Goal: Task Accomplishment & Management: Manage account settings

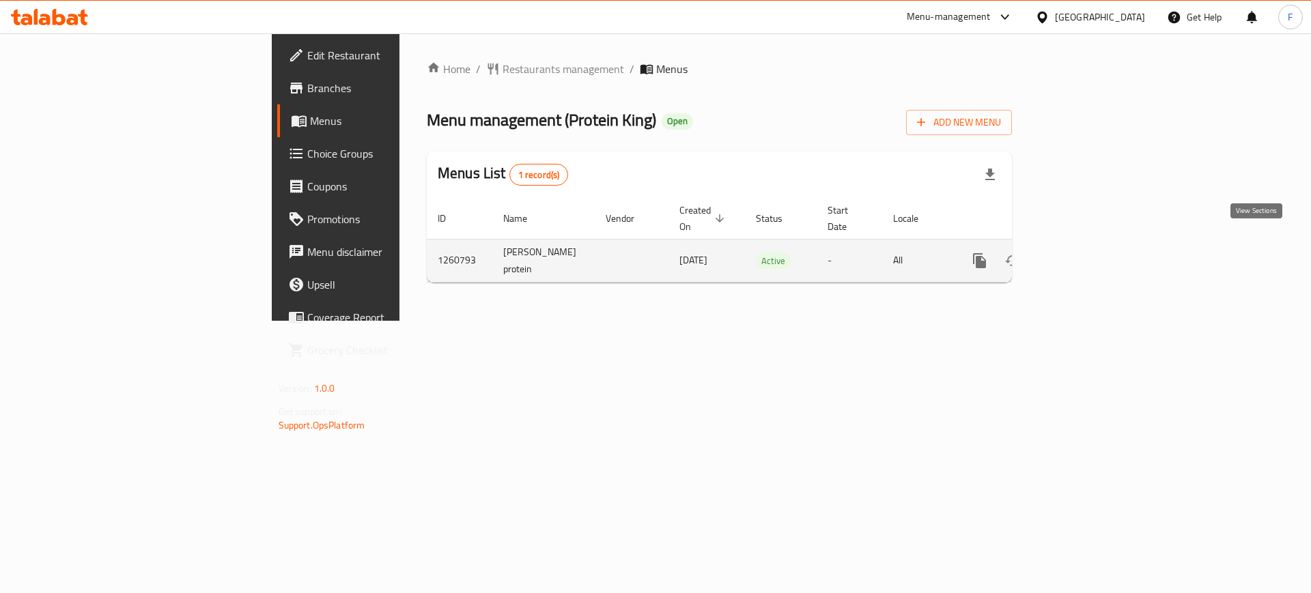
click at [1084, 255] on icon "enhanced table" at bounding box center [1078, 261] width 12 height 12
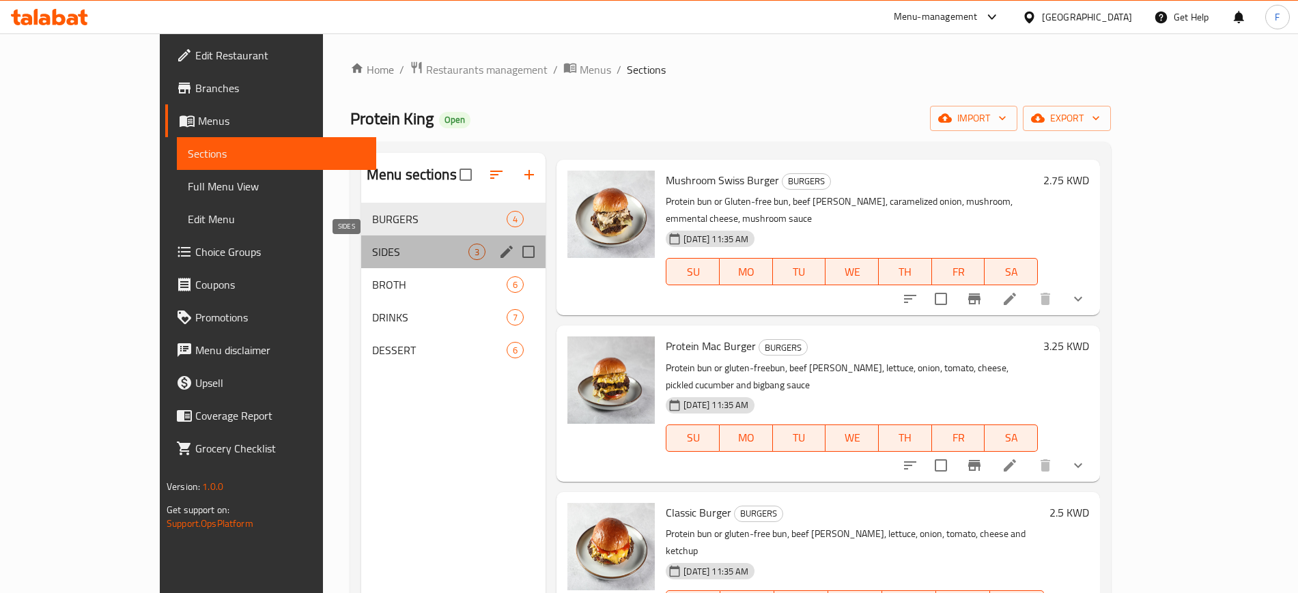
click at [372, 249] on span "SIDES" at bounding box center [420, 252] width 96 height 16
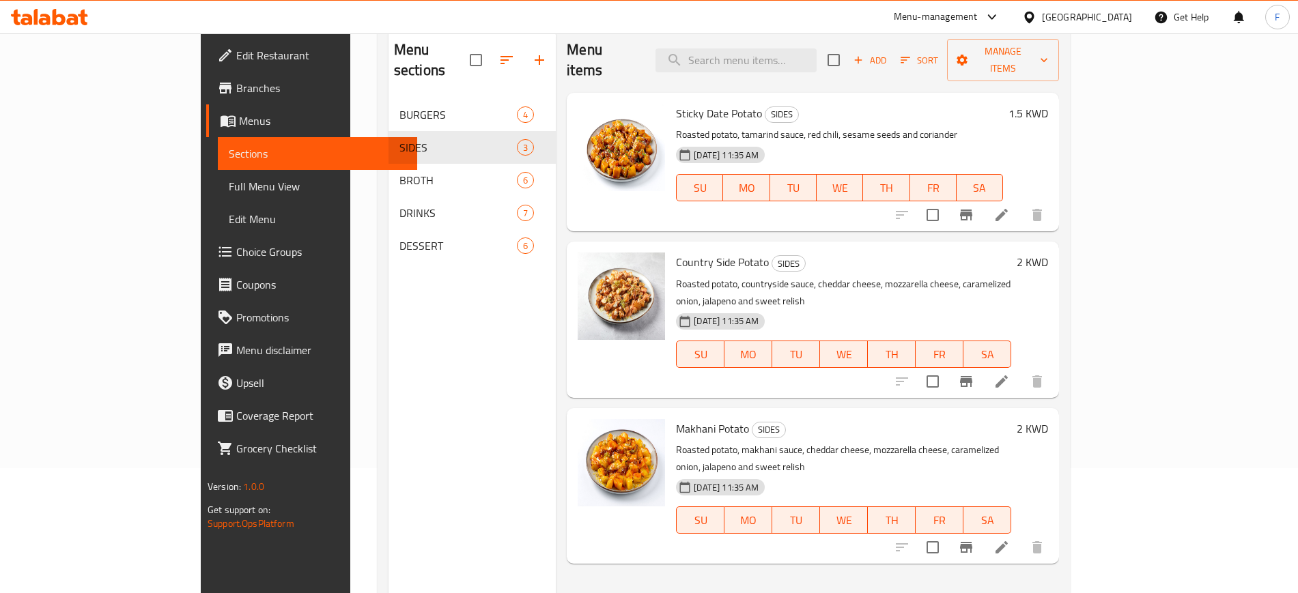
scroll to position [191, 0]
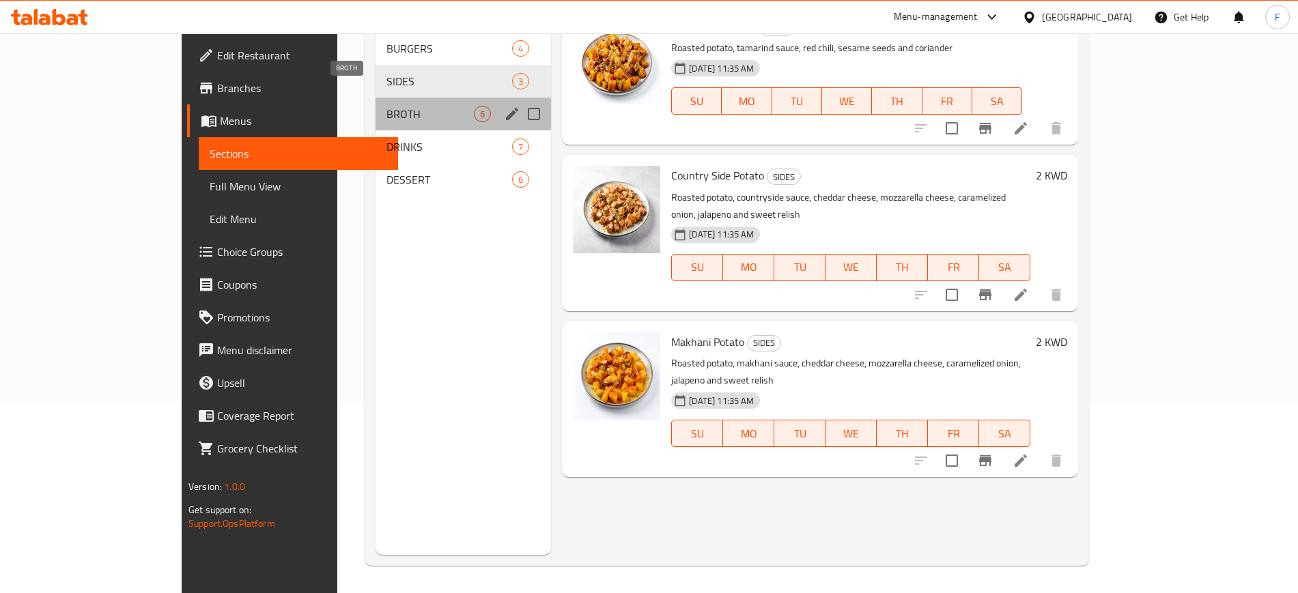
click at [386, 106] on span "BROTH" at bounding box center [429, 114] width 87 height 16
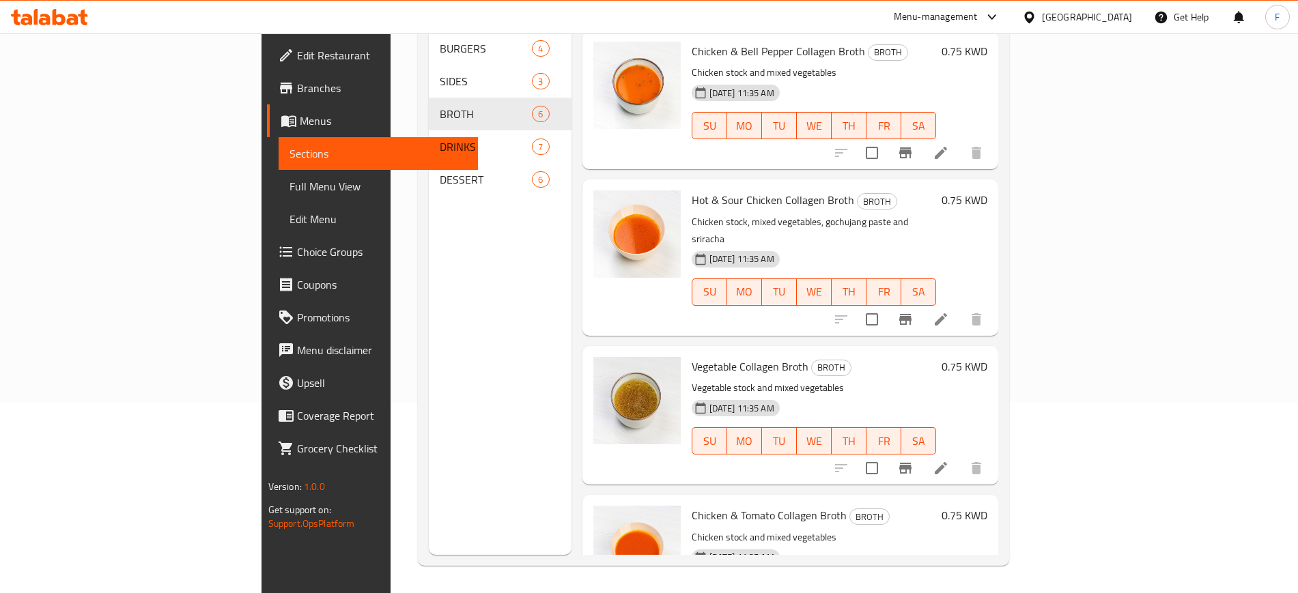
scroll to position [336, 0]
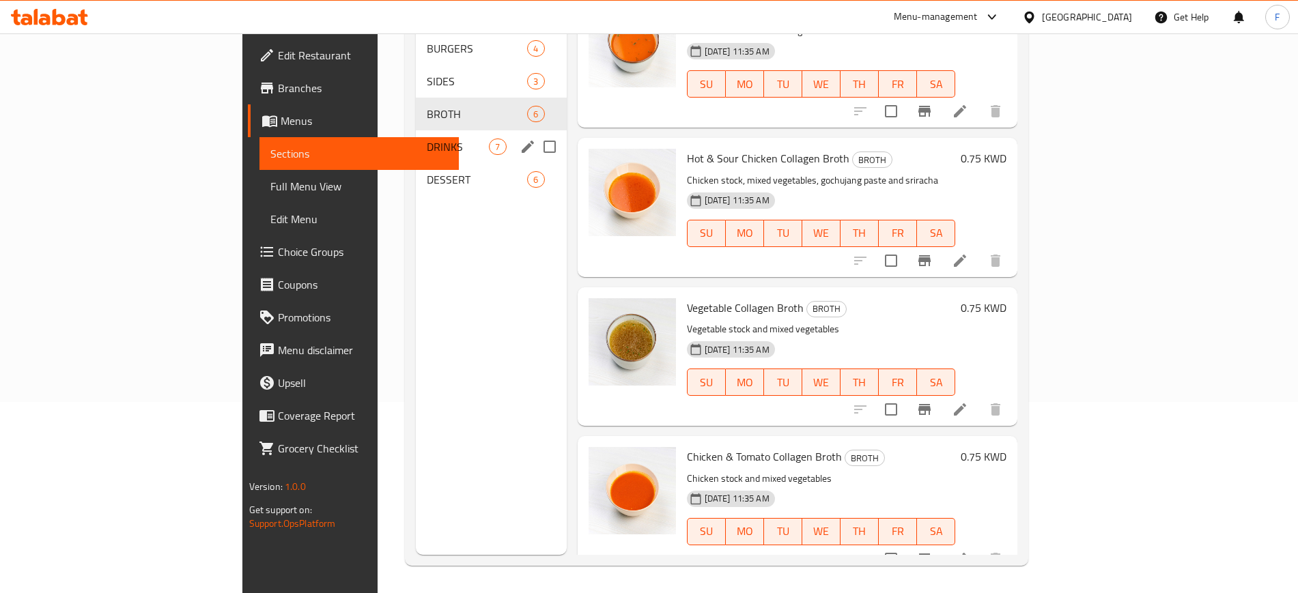
click at [427, 139] on span "DRINKS" at bounding box center [458, 147] width 62 height 16
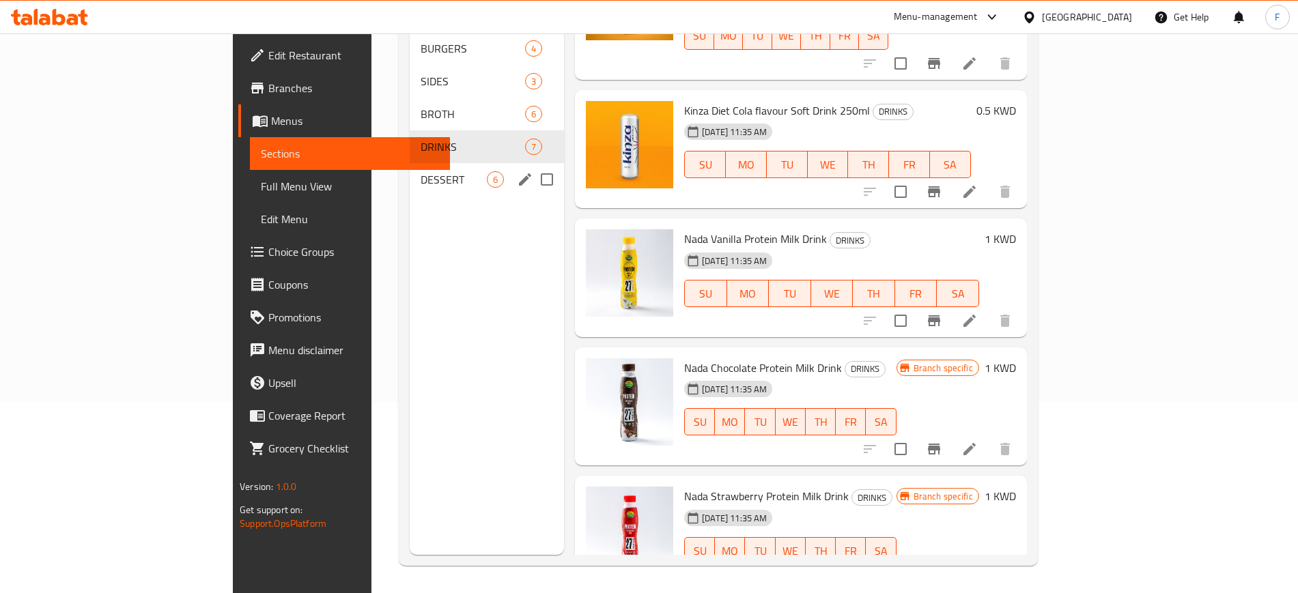
click at [421, 171] on span "DESSERT" at bounding box center [454, 179] width 66 height 16
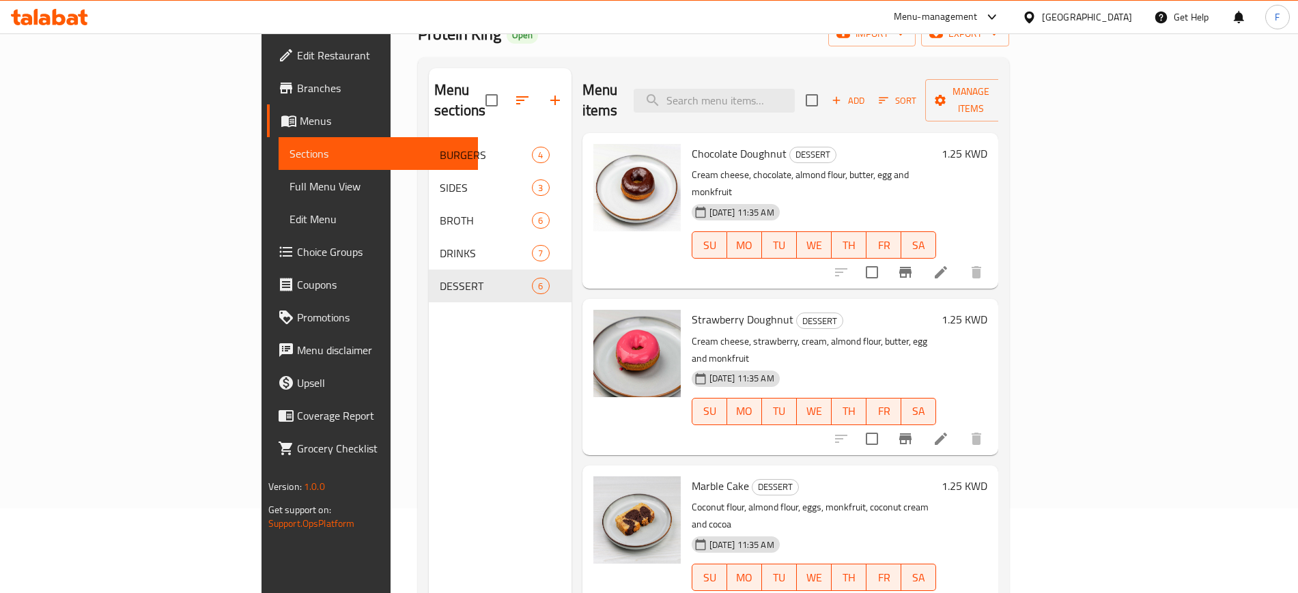
scroll to position [83, 0]
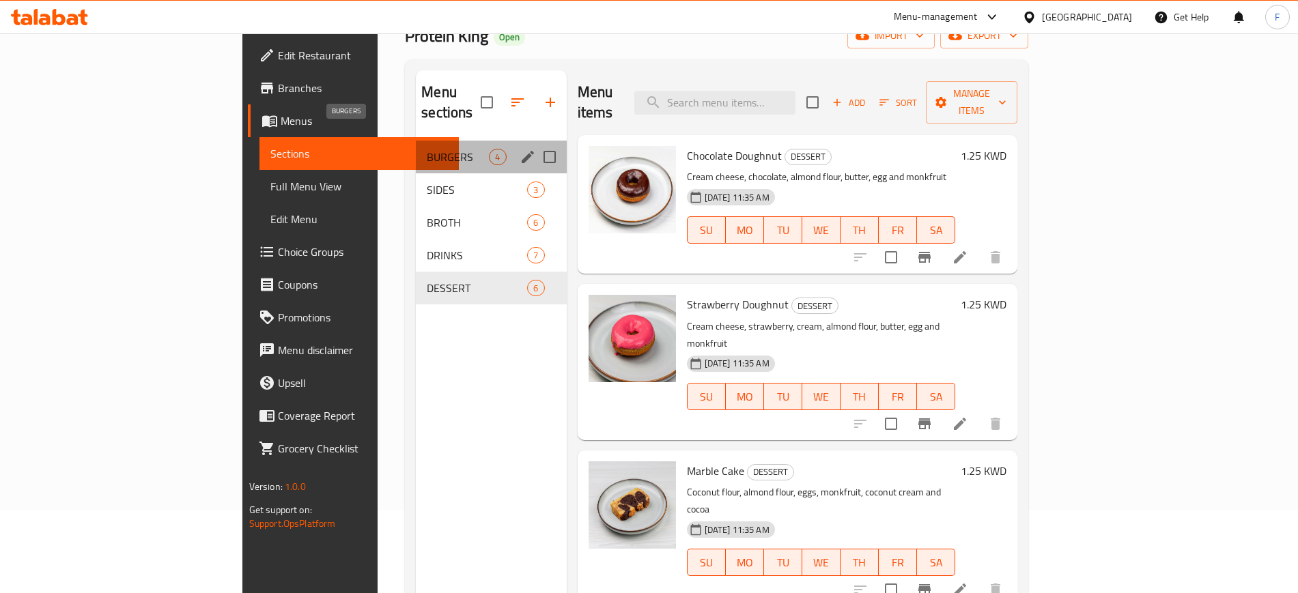
click at [427, 149] on span "BURGERS" at bounding box center [458, 157] width 62 height 16
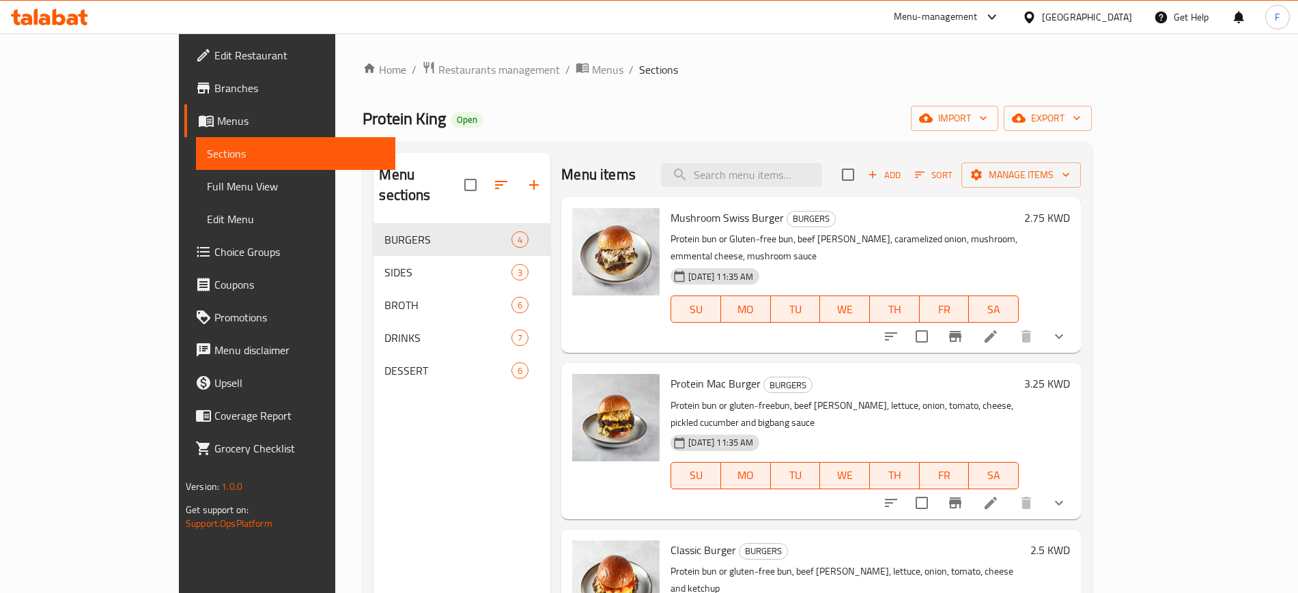
click at [1000, 11] on icon at bounding box center [992, 17] width 16 height 16
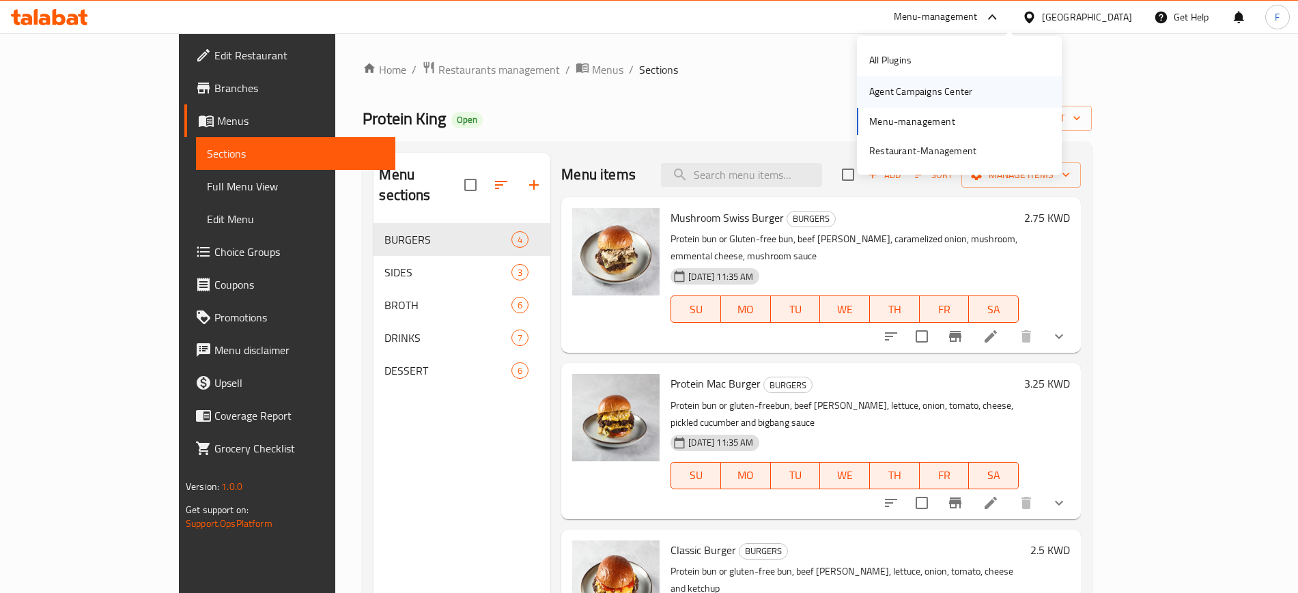
click at [944, 88] on div "Agent Campaigns Center" at bounding box center [920, 91] width 103 height 15
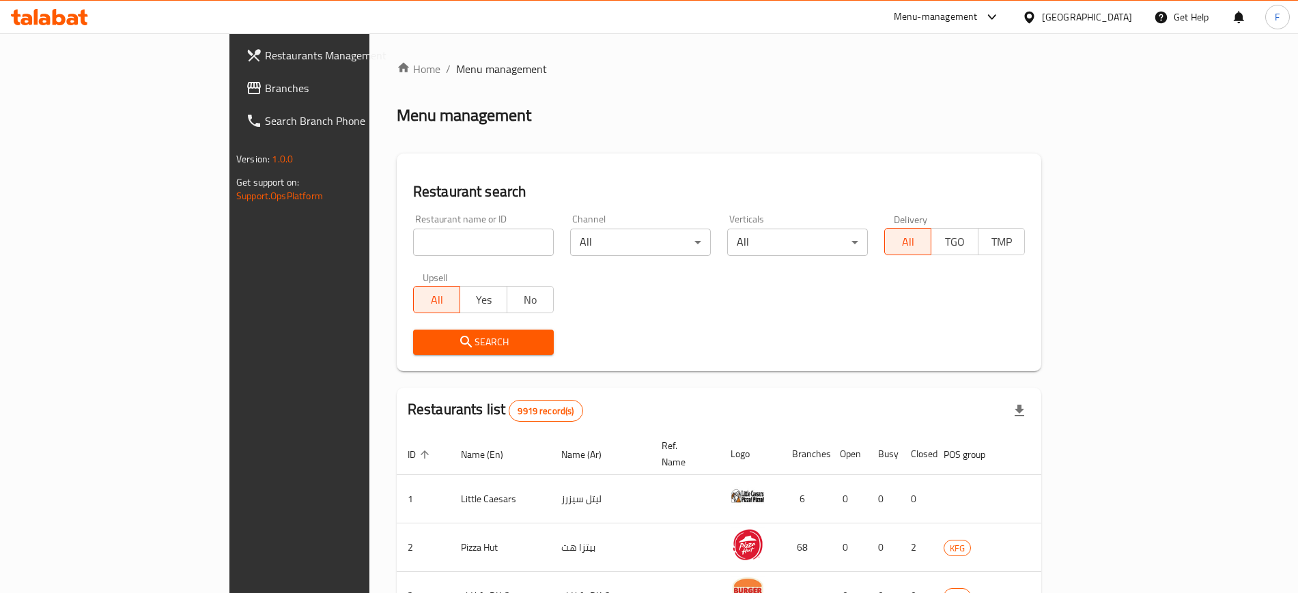
click at [413, 240] on input "search" at bounding box center [483, 242] width 141 height 27
type input "m"
type input "Romana Juice"
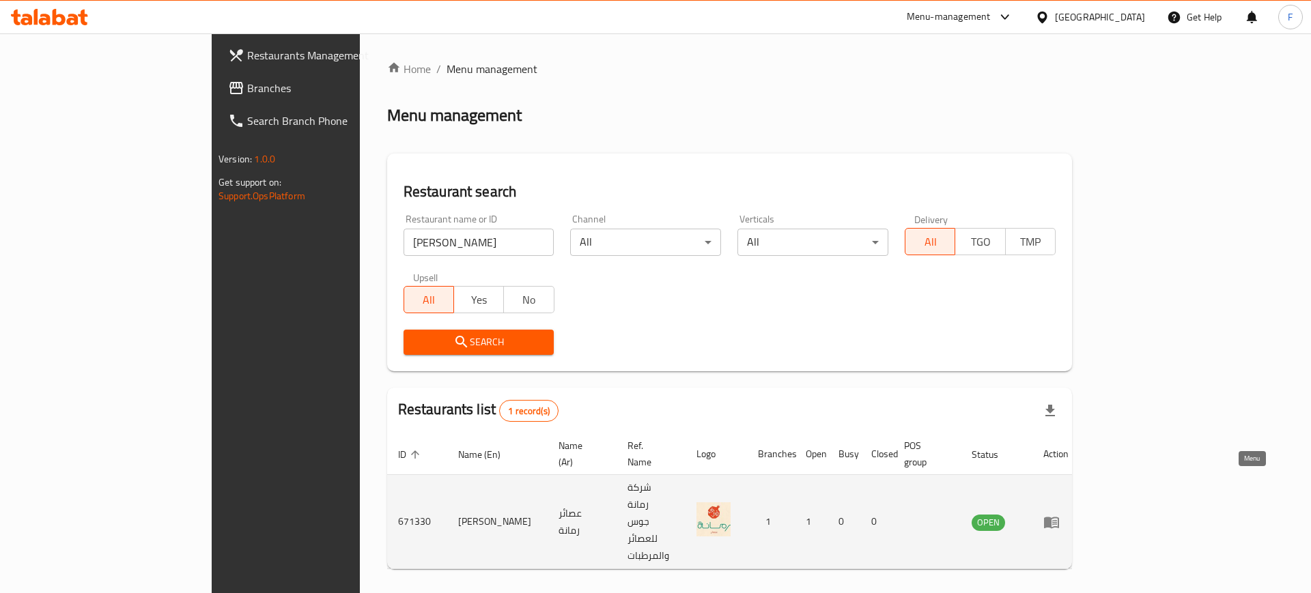
click at [1059, 517] on icon "enhanced table" at bounding box center [1051, 523] width 15 height 12
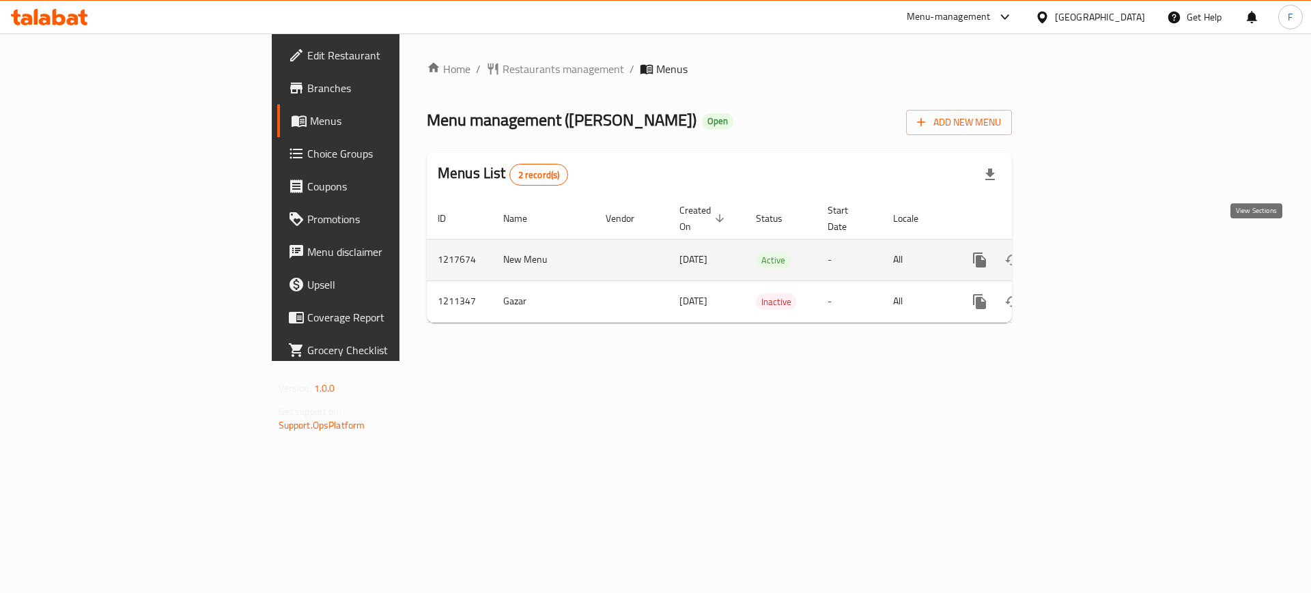
click at [1086, 252] on icon "enhanced table" at bounding box center [1078, 260] width 16 height 16
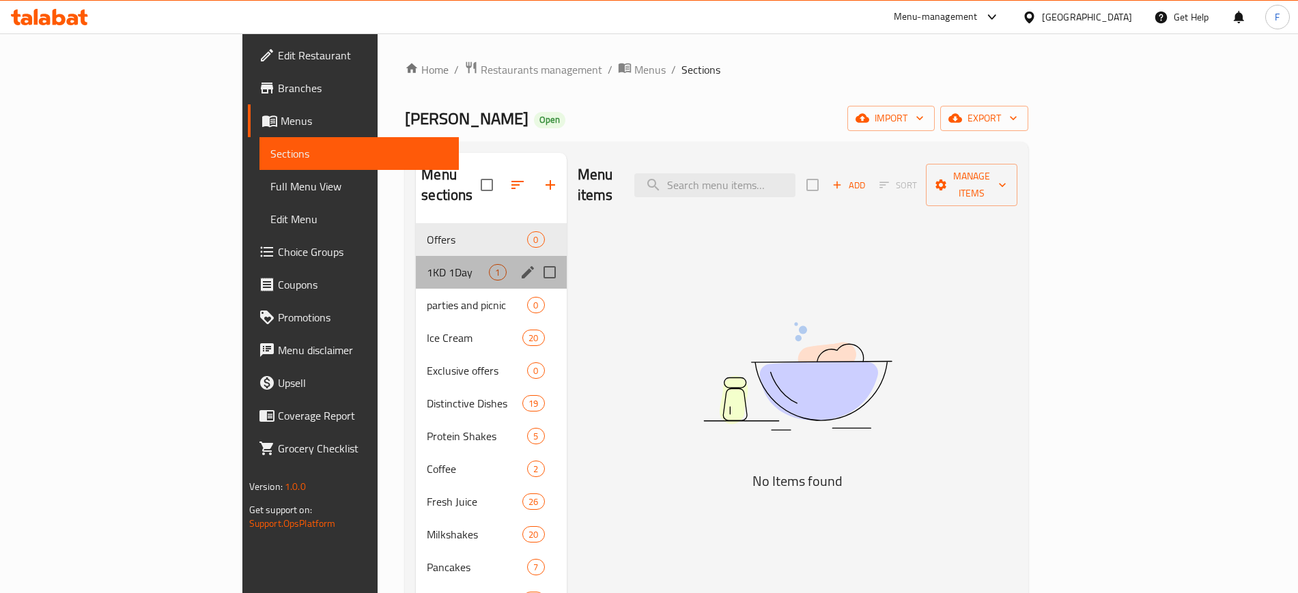
click at [416, 260] on div "1KD 1Day 1" at bounding box center [491, 272] width 150 height 33
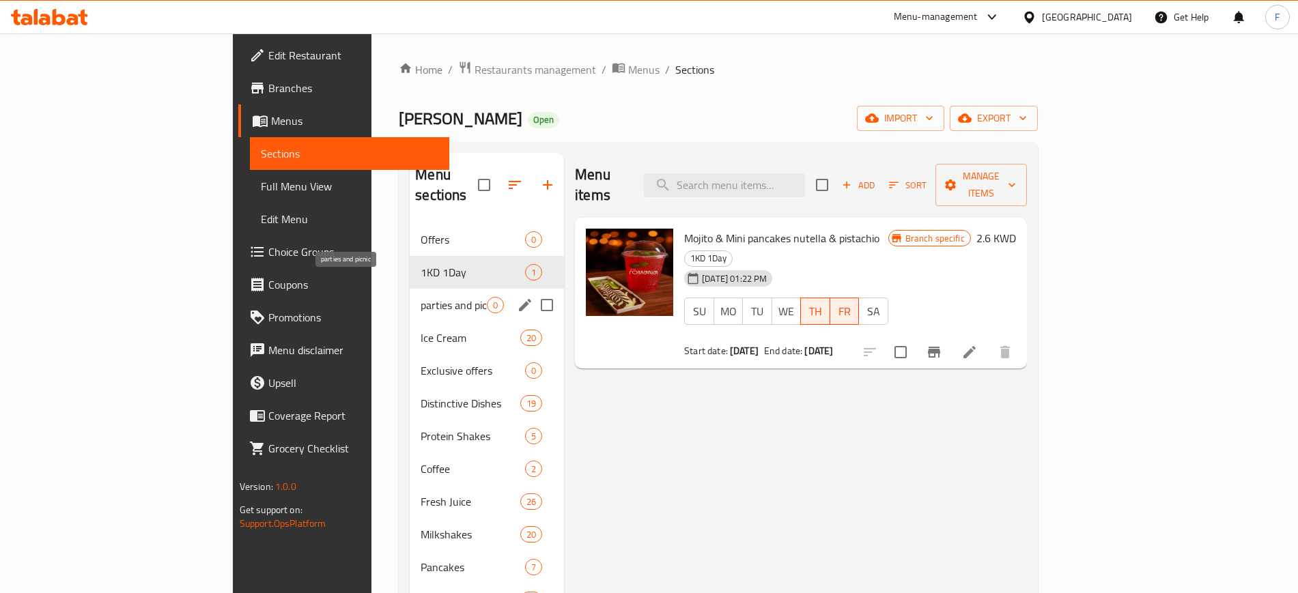
click at [421, 297] on span "parties and picnic" at bounding box center [454, 305] width 66 height 16
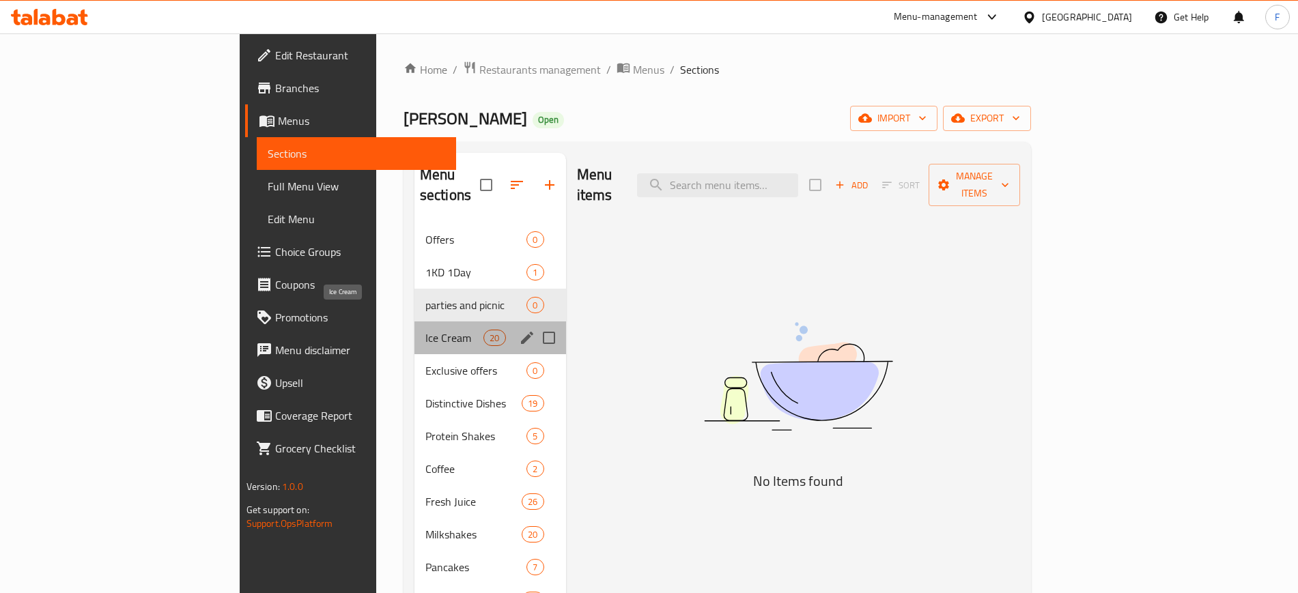
click at [425, 330] on span "Ice Cream" at bounding box center [454, 338] width 58 height 16
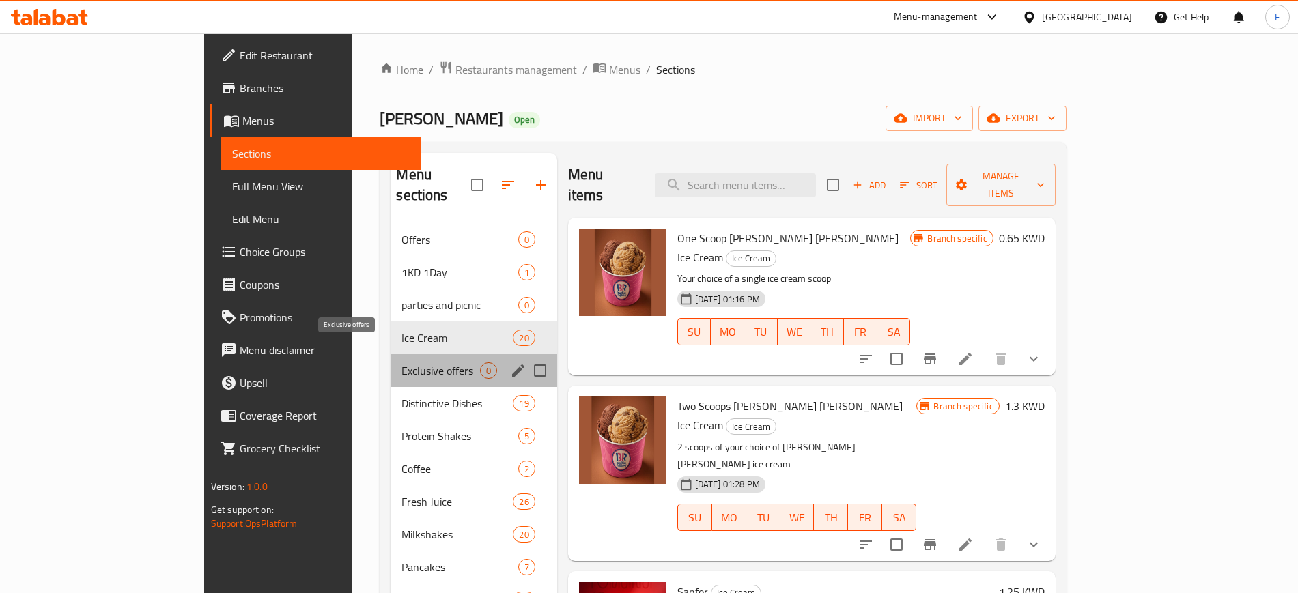
click at [401, 363] on span "Exclusive offers" at bounding box center [440, 371] width 78 height 16
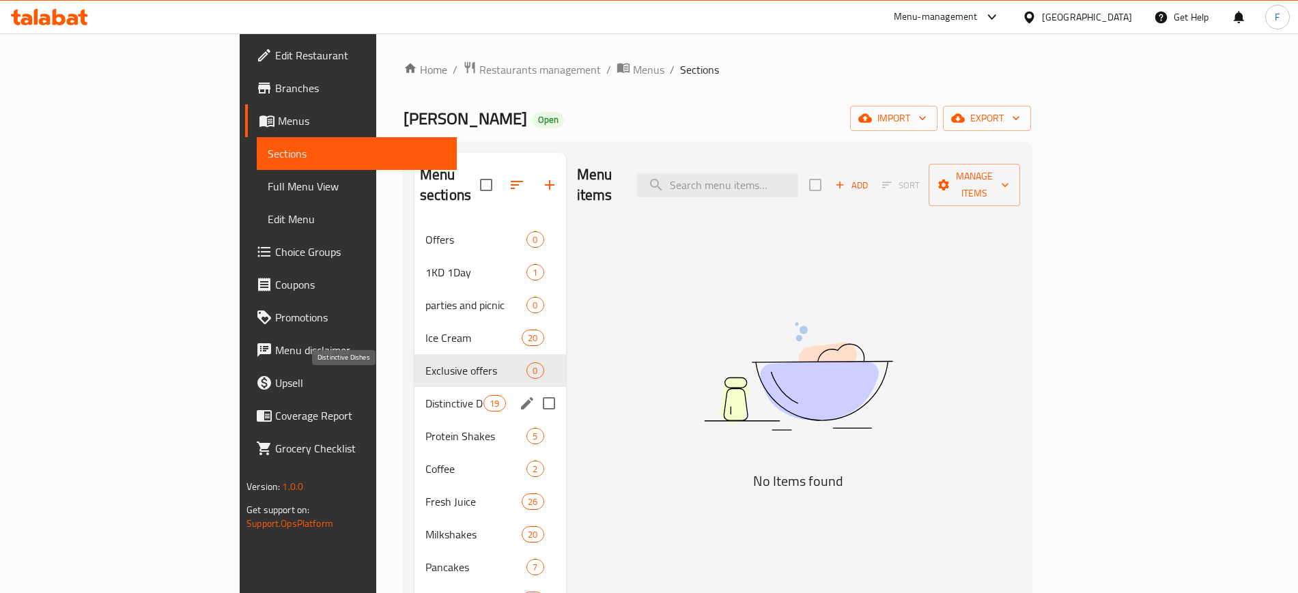
click at [425, 395] on span "Distinctive Dishes" at bounding box center [454, 403] width 58 height 16
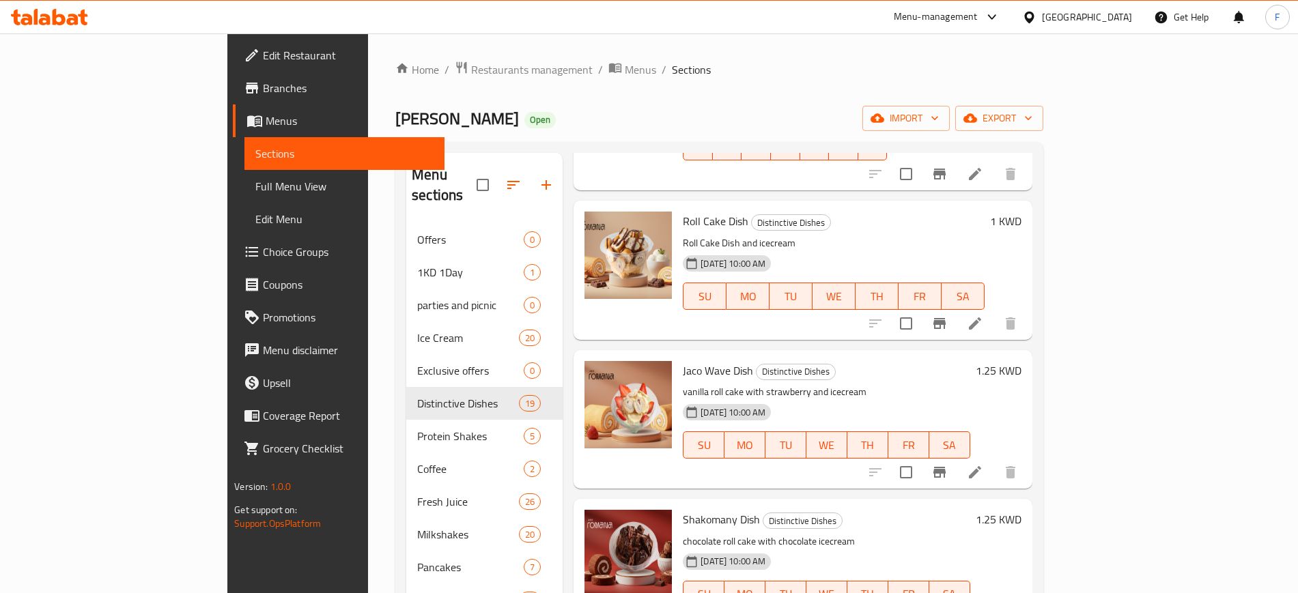
scroll to position [276, 0]
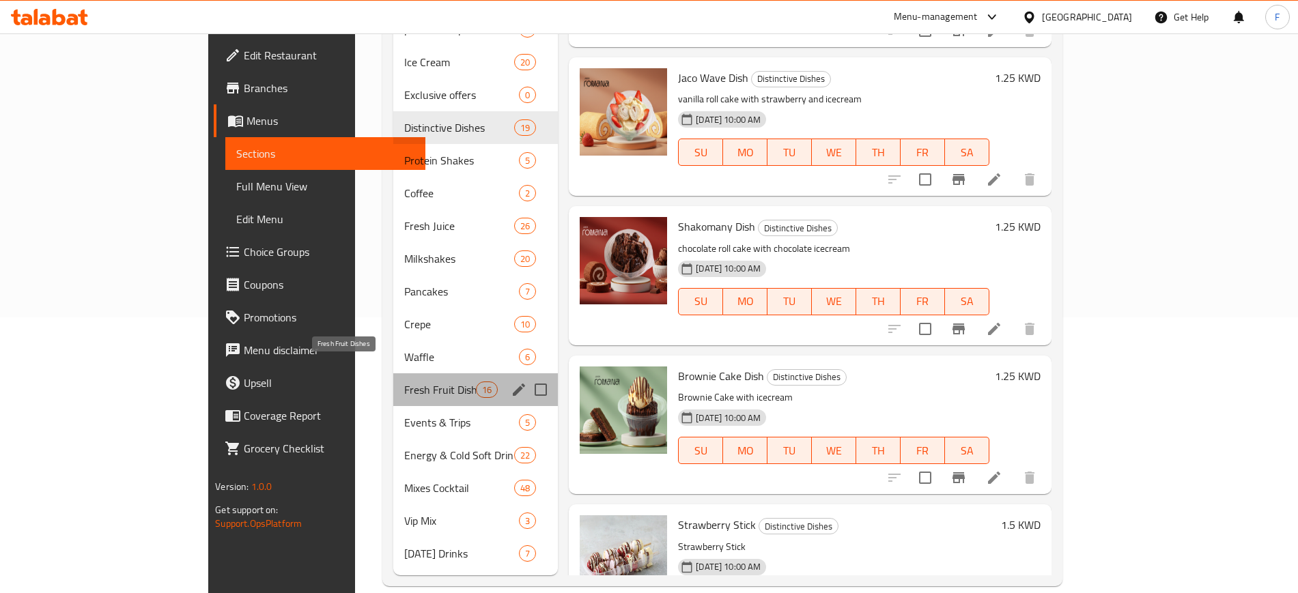
click at [404, 382] on span "Fresh Fruit Dishes" at bounding box center [440, 390] width 72 height 16
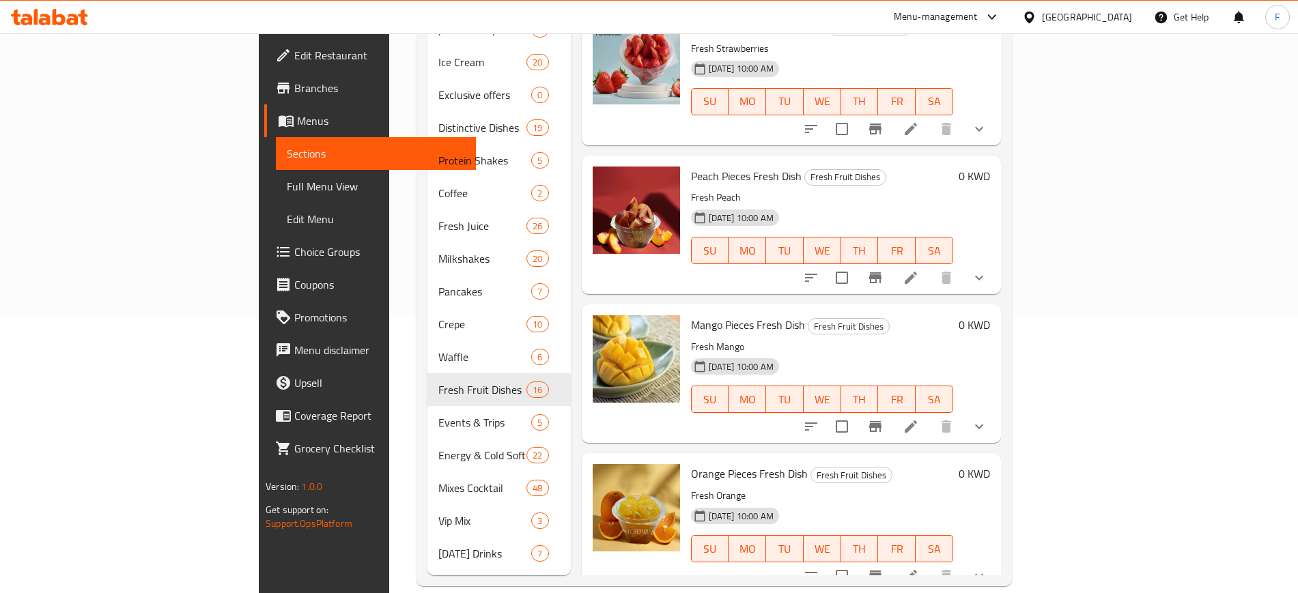
scroll to position [1230, 0]
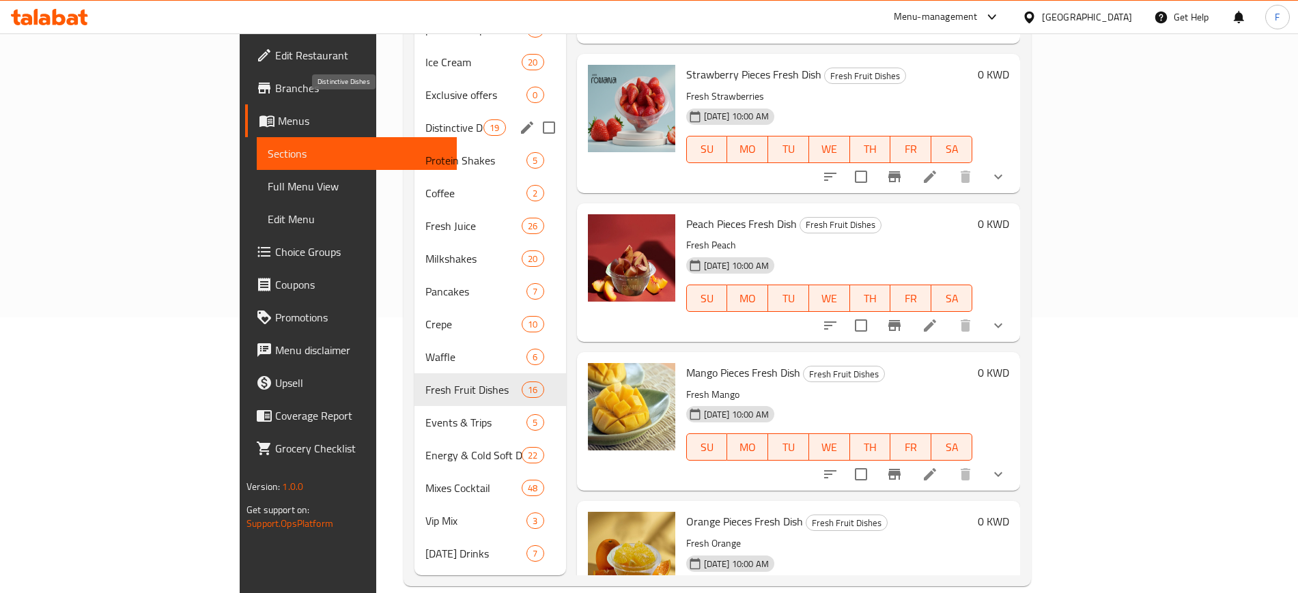
click at [425, 119] on span "Distinctive Dishes" at bounding box center [454, 127] width 58 height 16
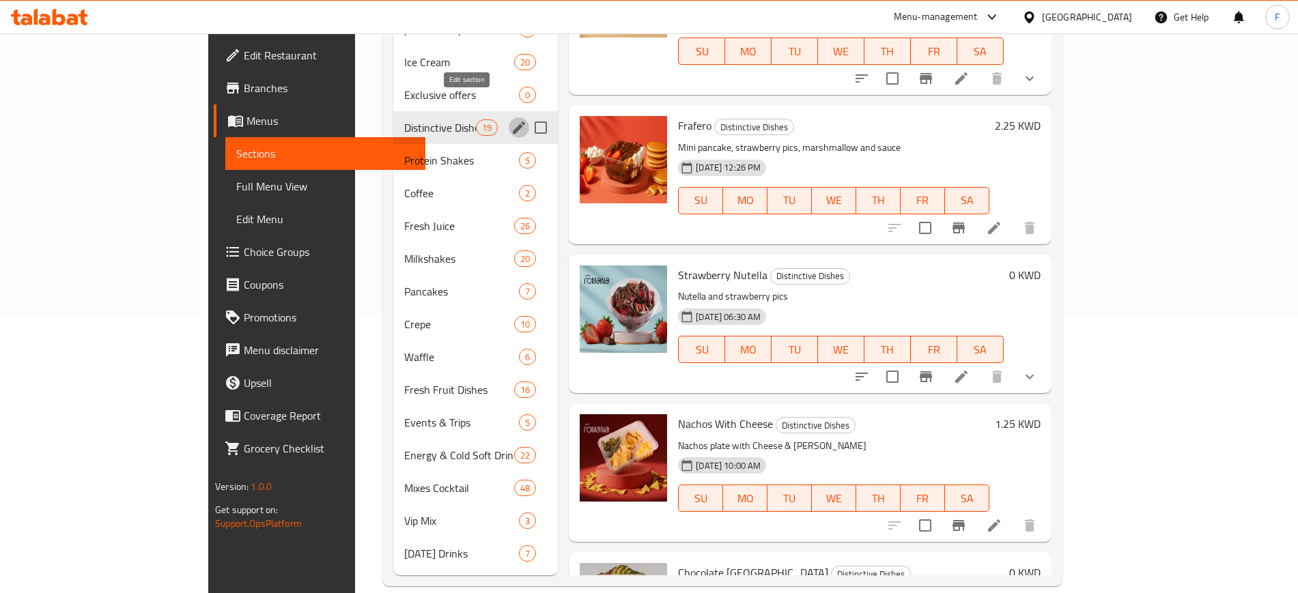
click at [511, 119] on icon "edit" at bounding box center [519, 127] width 16 height 16
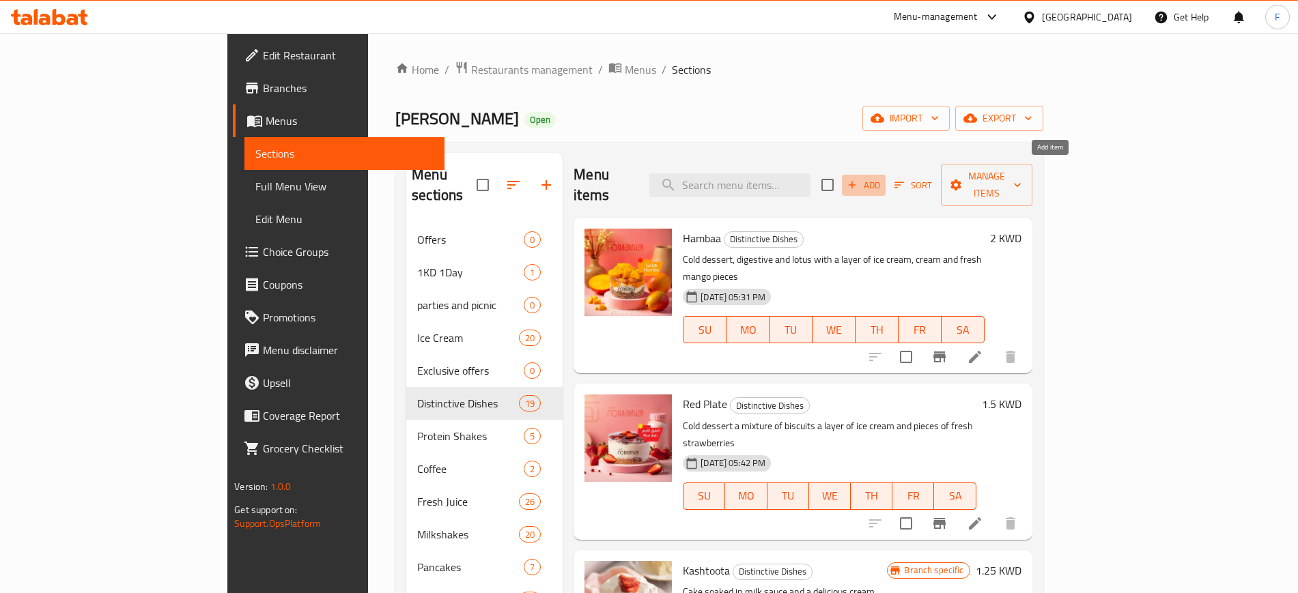
click at [882, 178] on span "Add" at bounding box center [863, 186] width 37 height 16
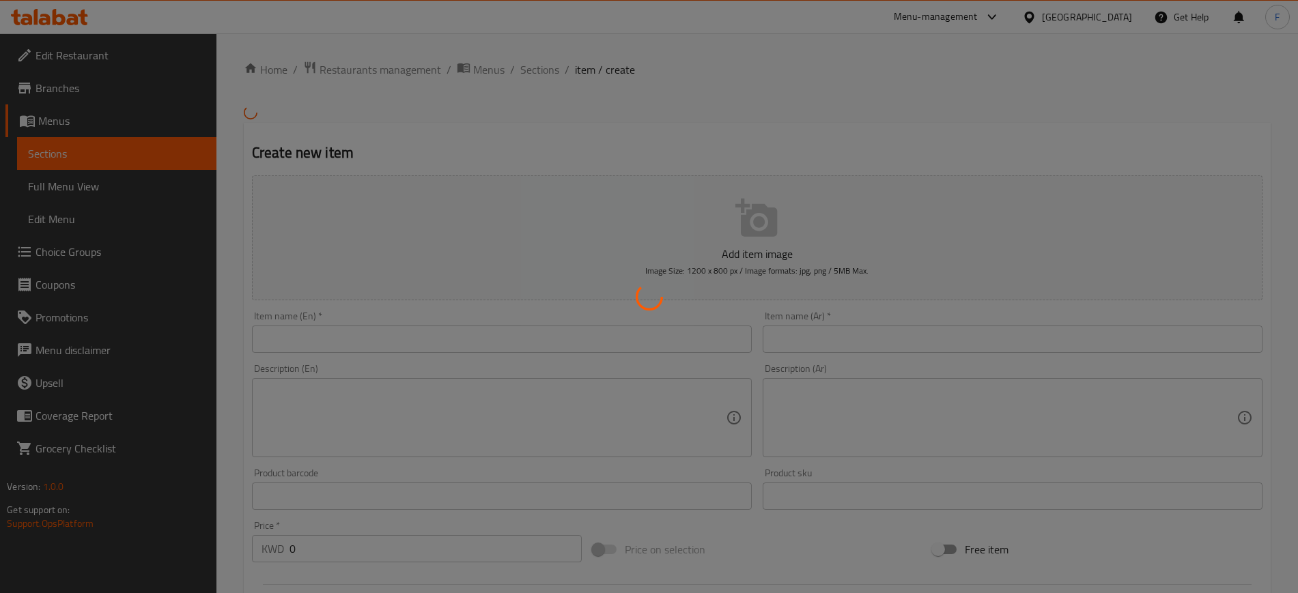
click at [877, 339] on div at bounding box center [649, 296] width 1298 height 593
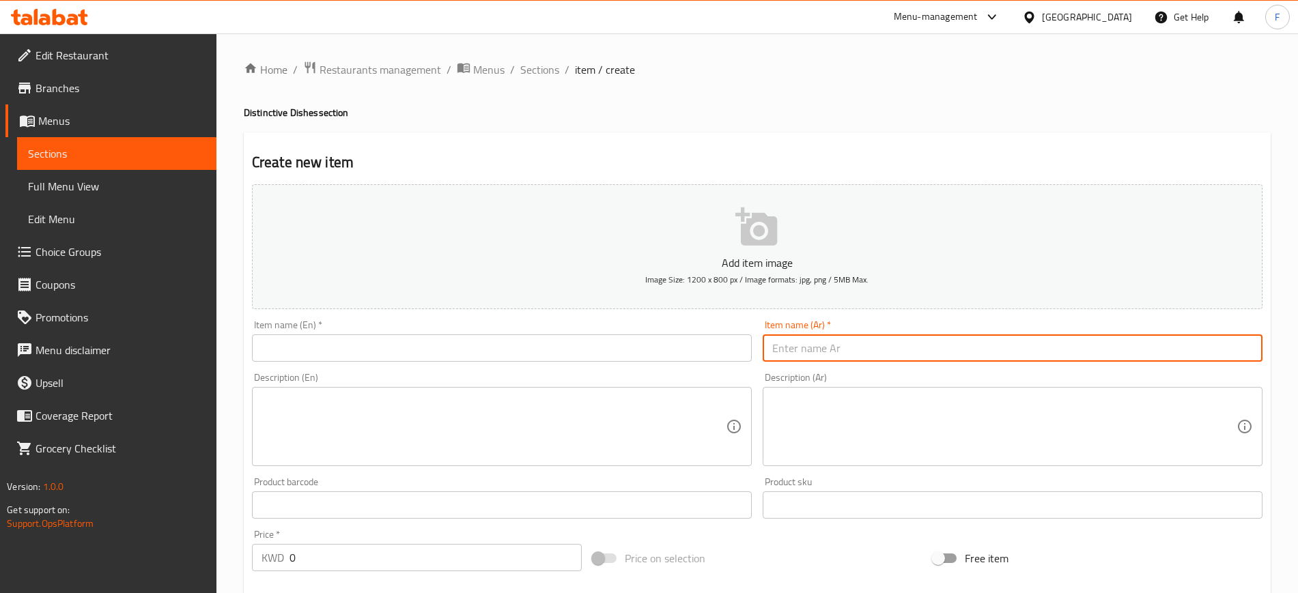
click at [877, 339] on input "text" at bounding box center [1013, 348] width 500 height 27
paste input "قنبلة رمانة"
type input "قنبلة رمانة"
click at [656, 344] on input "text" at bounding box center [502, 348] width 500 height 27
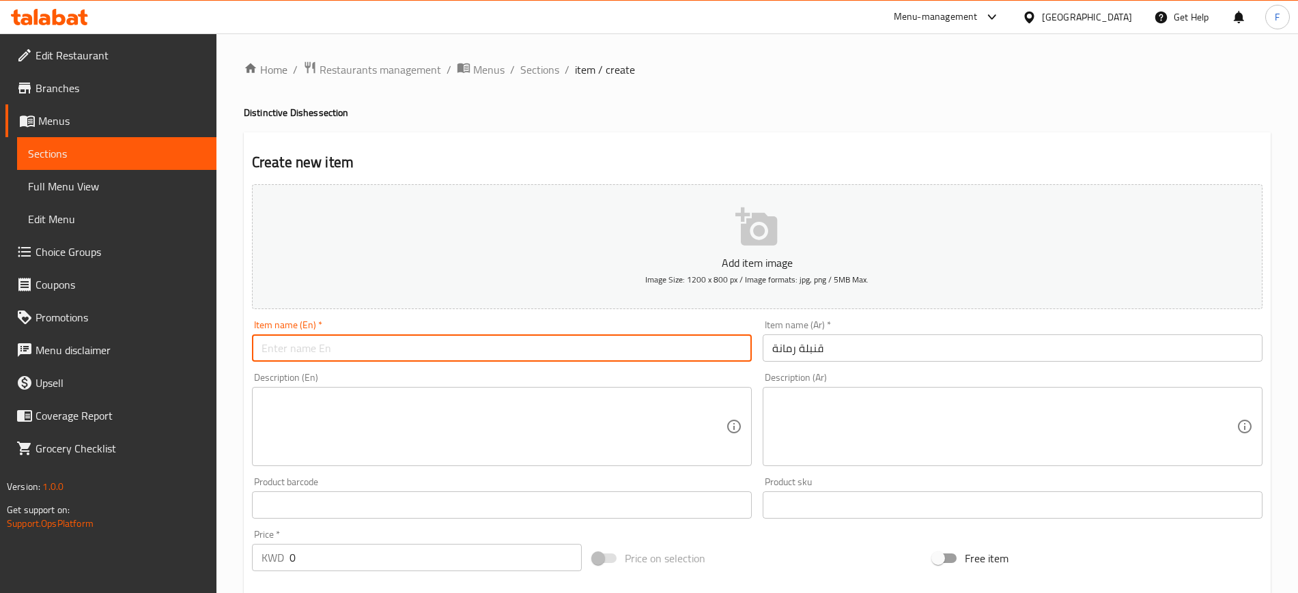
type input "ق"
type input "Romana Bomb"
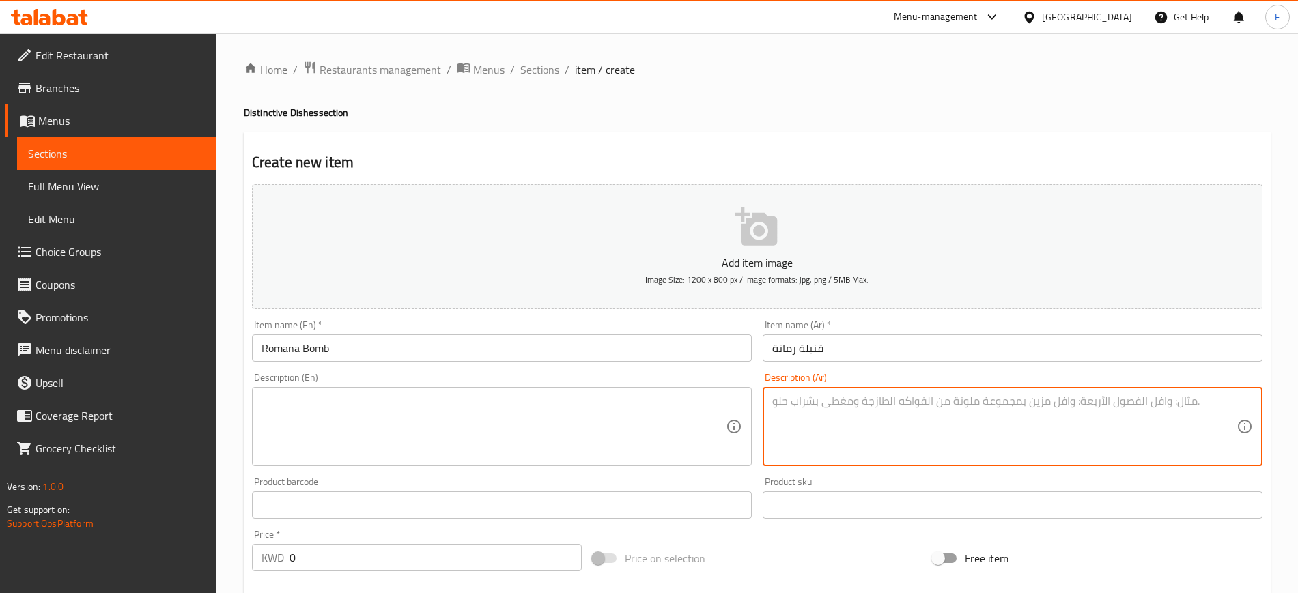
click at [864, 421] on textarea at bounding box center [1004, 427] width 464 height 65
paste textarea "قطع المانجو مع حبات الفراولة وحبات الموز والكيوي اللذيذة وعصير المانجو والافكاد…"
type textarea "قطع المانجو مع حبات الفراولة وحبات الموز والكيوي اللذيذة وعصير المانجو والافكاد…"
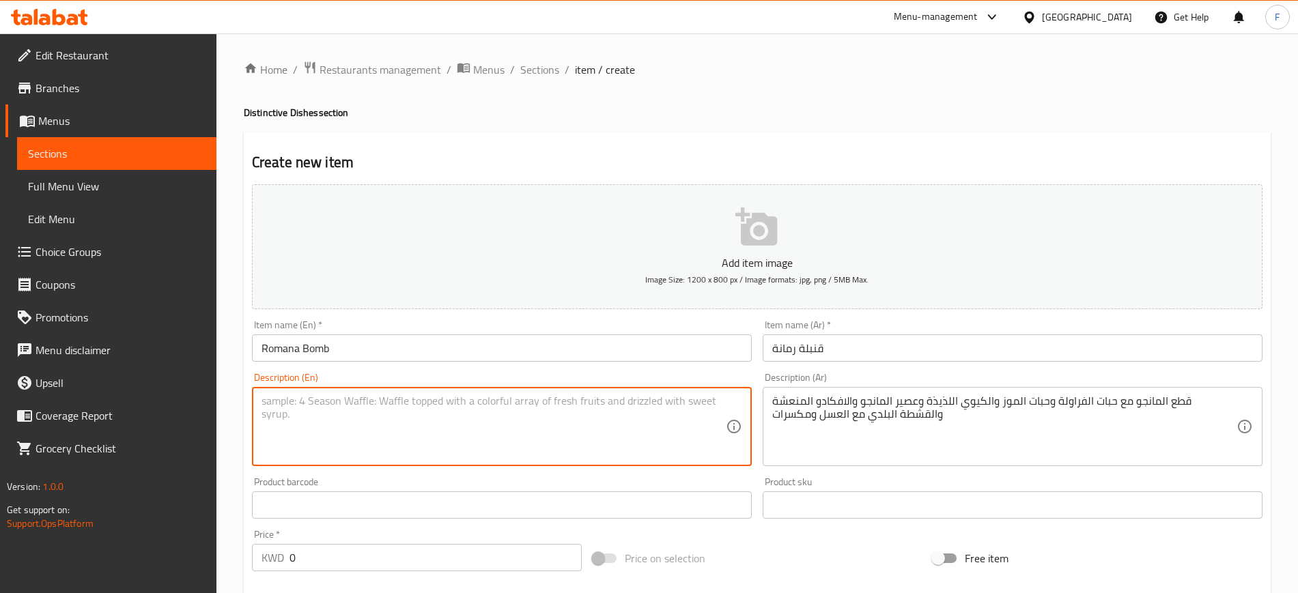
click at [617, 429] on textarea at bounding box center [494, 427] width 464 height 65
type textarea "ة"
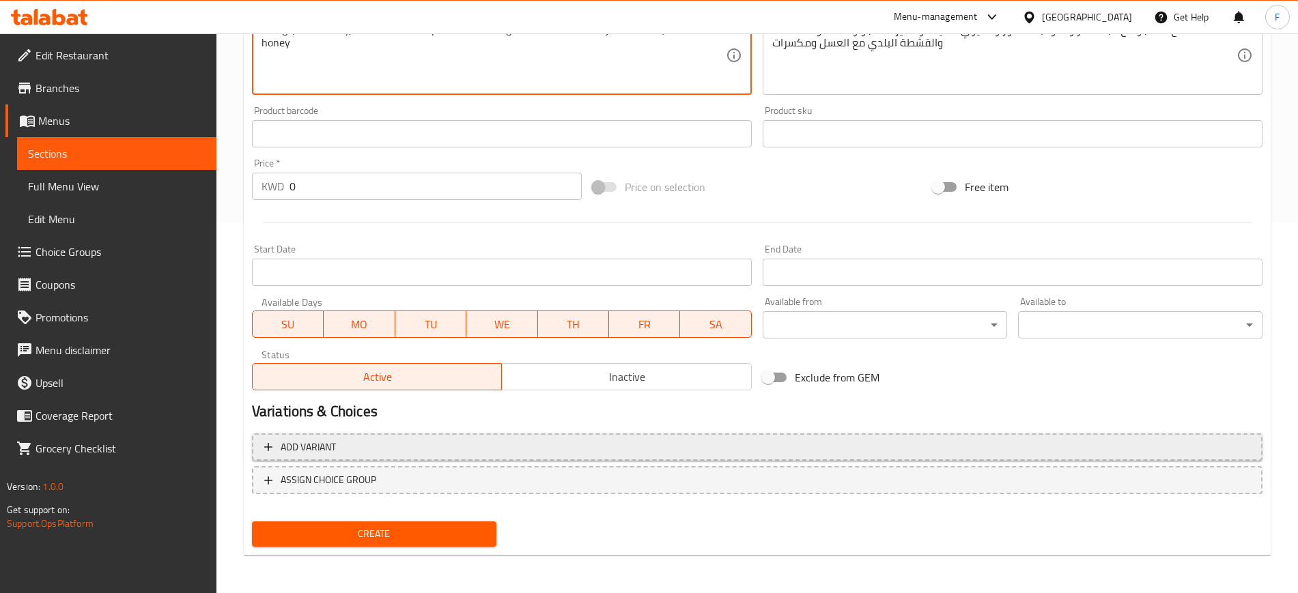
type textarea "Mango, strawberry, banana and kiwi pieces with mango and fresh avocado juice. C…"
click at [351, 451] on span "Add variant" at bounding box center [757, 447] width 986 height 17
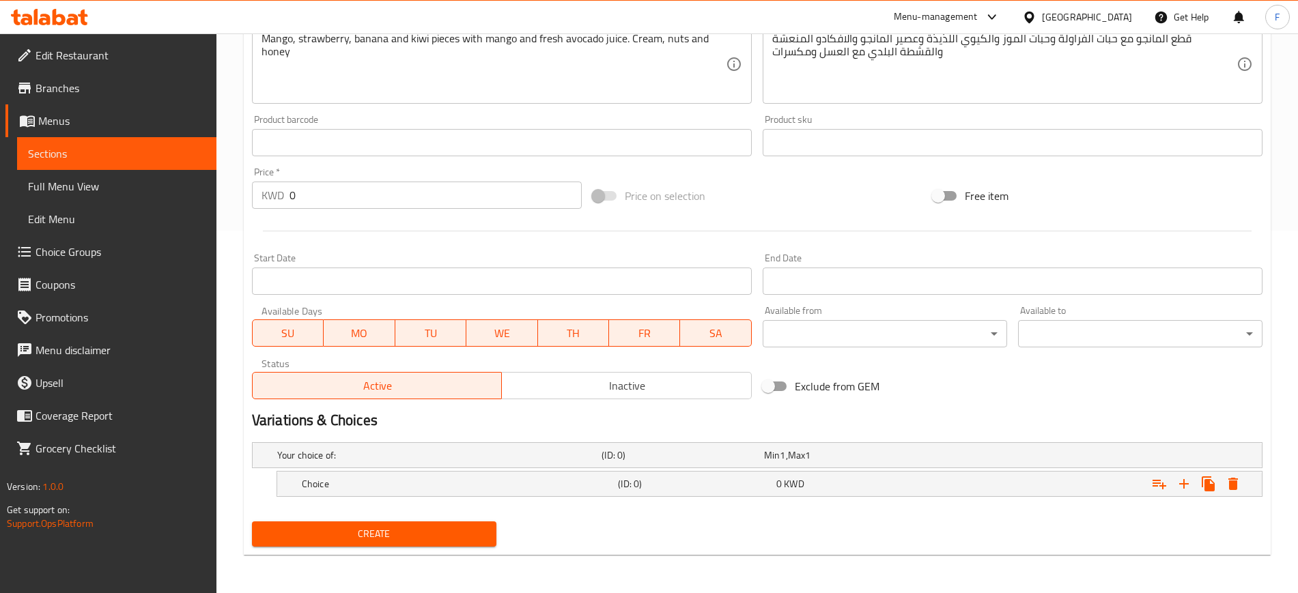
scroll to position [363, 0]
click at [363, 479] on h5 "Choice" at bounding box center [457, 484] width 311 height 14
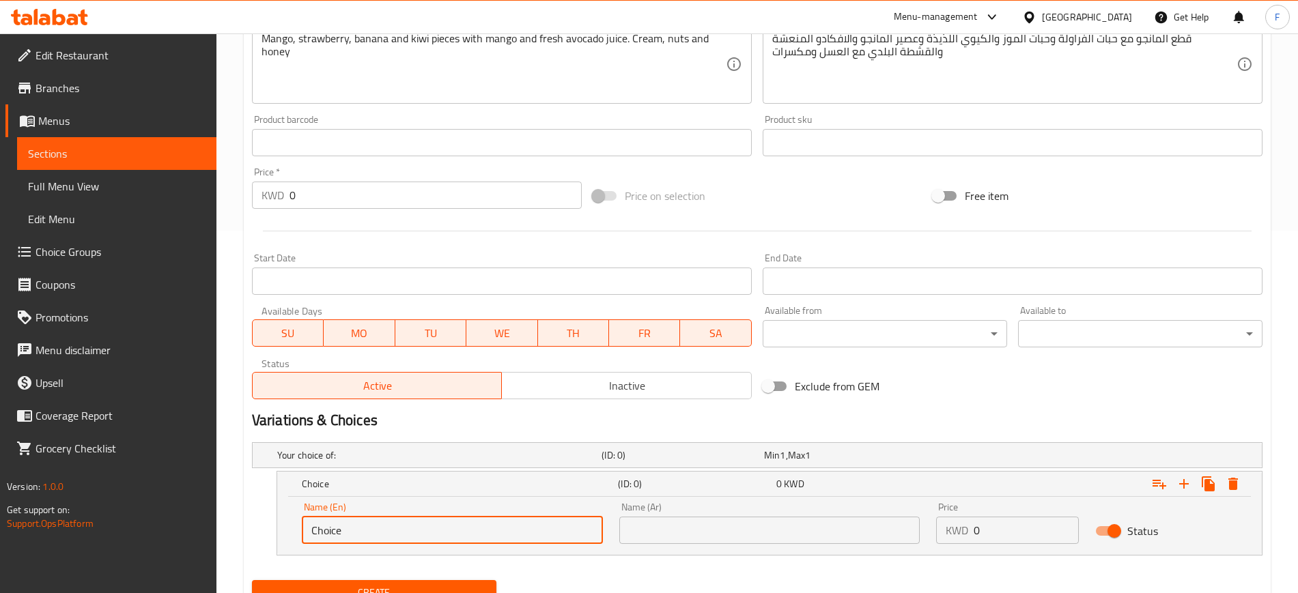
drag, startPoint x: 341, startPoint y: 531, endPoint x: 221, endPoint y: 533, distance: 120.2
click at [221, 533] on div "Home / Restaurants management / Menus / Sections / item / create Distinctive Di…" at bounding box center [757, 161] width 1082 height 981
paste input "Medium"
type input "Medium"
click at [812, 539] on input "text" at bounding box center [769, 530] width 301 height 27
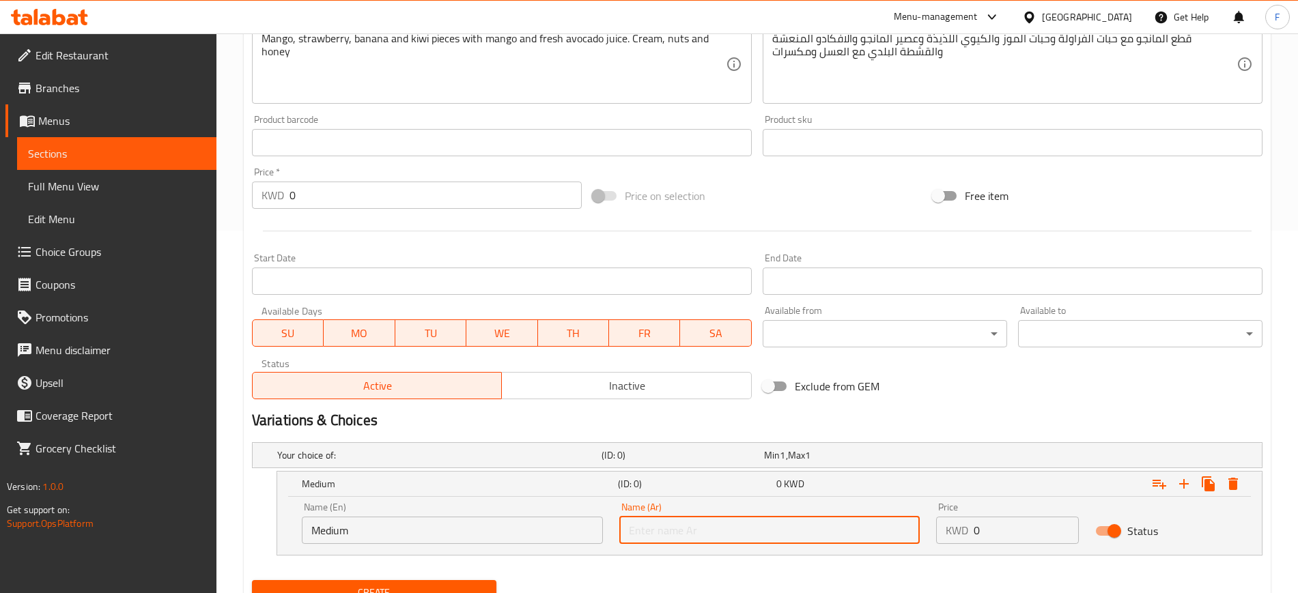
type input "وسط"
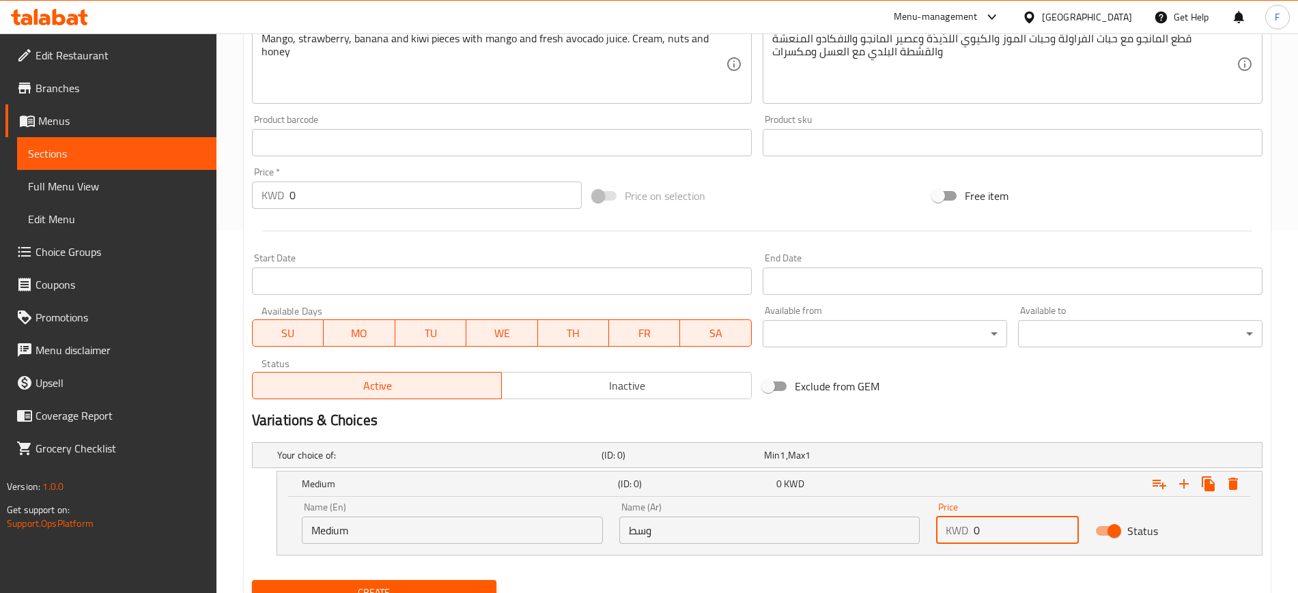
drag, startPoint x: 1030, startPoint y: 532, endPoint x: 836, endPoint y: 518, distance: 194.4
click at [836, 518] on div "Name (En) Medium Name (En) Name (Ar) وسط Name (Ar) Price KWD 0 Price Status" at bounding box center [770, 523] width 952 height 58
type input "1.75"
click at [1188, 486] on icon "Expand" at bounding box center [1184, 484] width 16 height 16
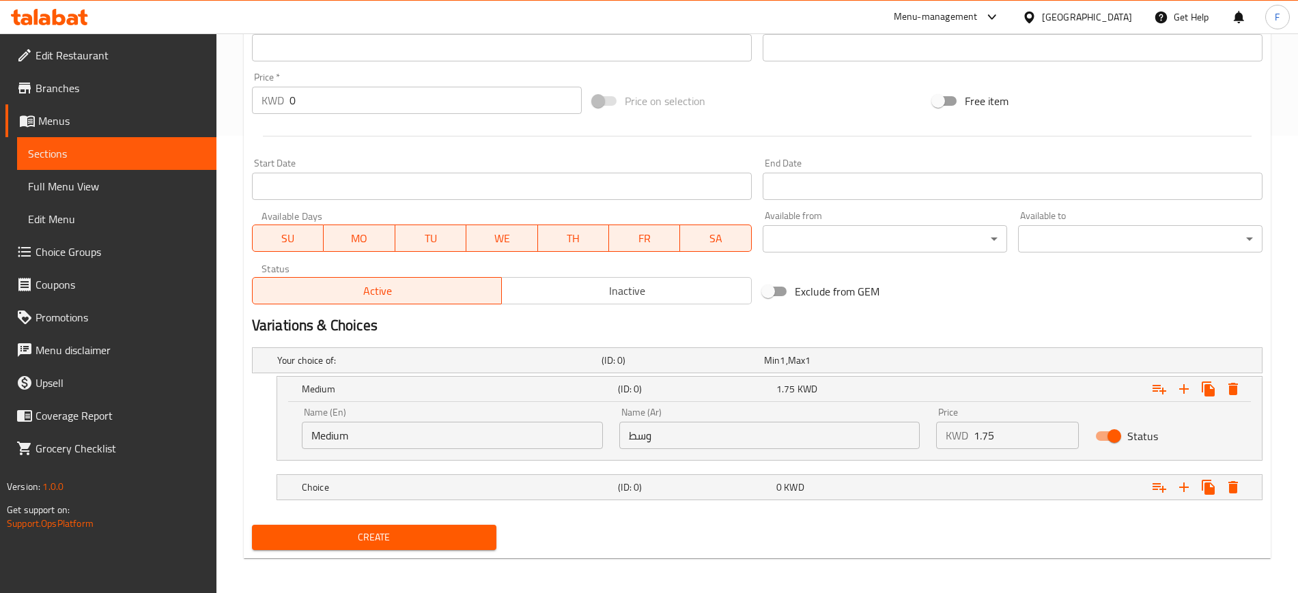
scroll to position [461, 0]
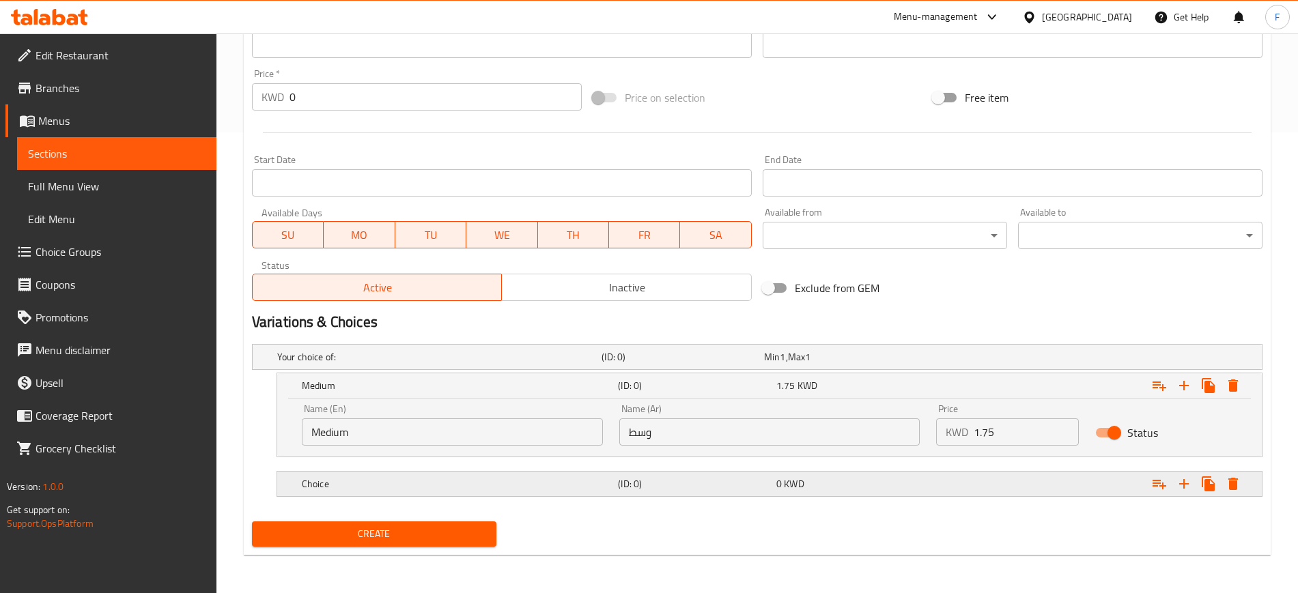
click at [438, 478] on h5 "Choice" at bounding box center [457, 484] width 311 height 14
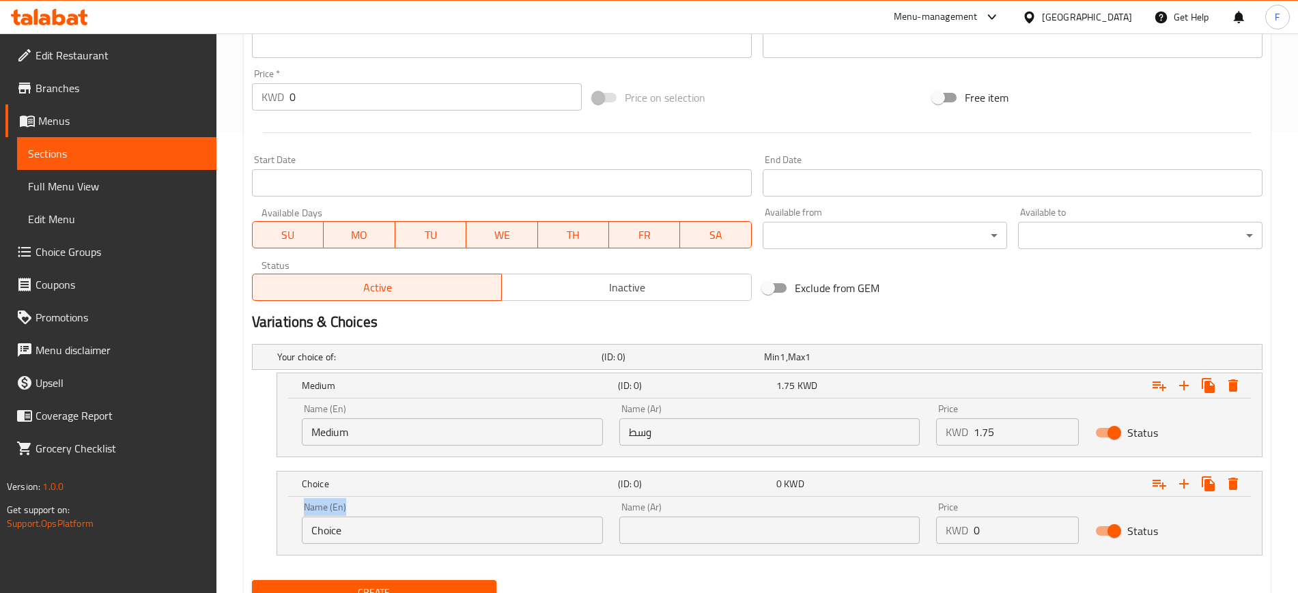
drag, startPoint x: 395, startPoint y: 545, endPoint x: 250, endPoint y: 542, distance: 145.5
click at [250, 542] on div "Your choice of: (ID: 0) Min 1 , Max 1 Name (En) Your choice of: Name (En) Name …" at bounding box center [756, 457] width 1021 height 236
click at [410, 535] on input "Choice" at bounding box center [452, 530] width 301 height 27
drag, startPoint x: 377, startPoint y: 537, endPoint x: 168, endPoint y: 547, distance: 209.2
click at [168, 547] on div "Edit Restaurant Branches Menus Sections Full Menu View Edit Menu Choice Groups …" at bounding box center [649, 113] width 1298 height 1080
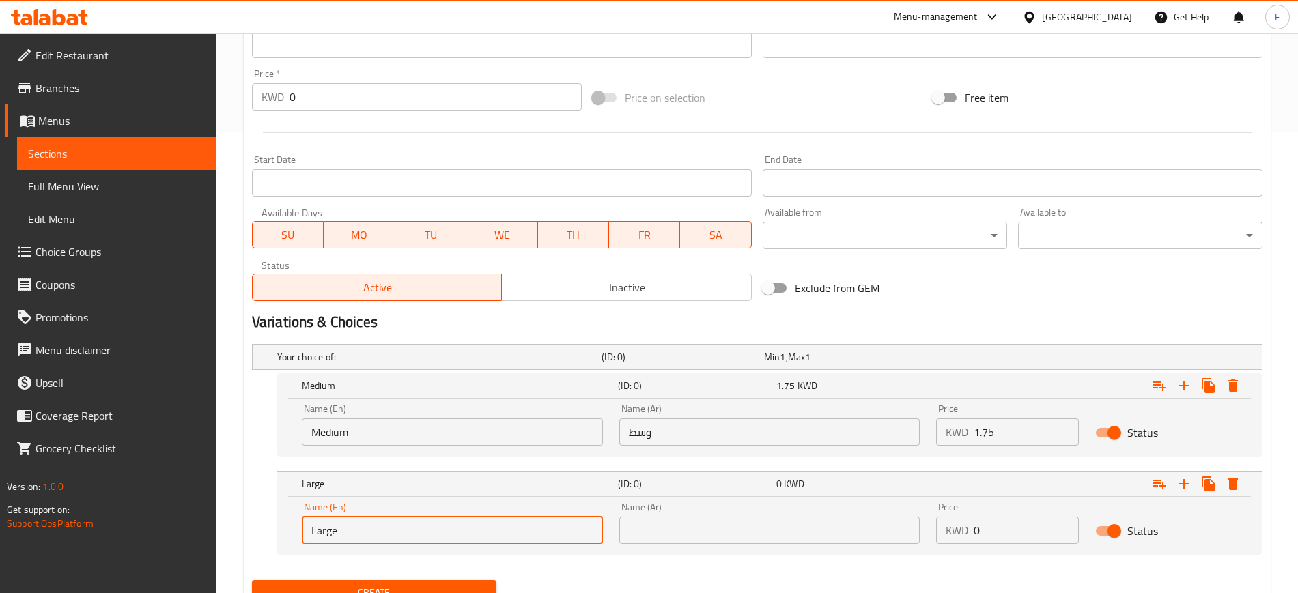
type input "Large"
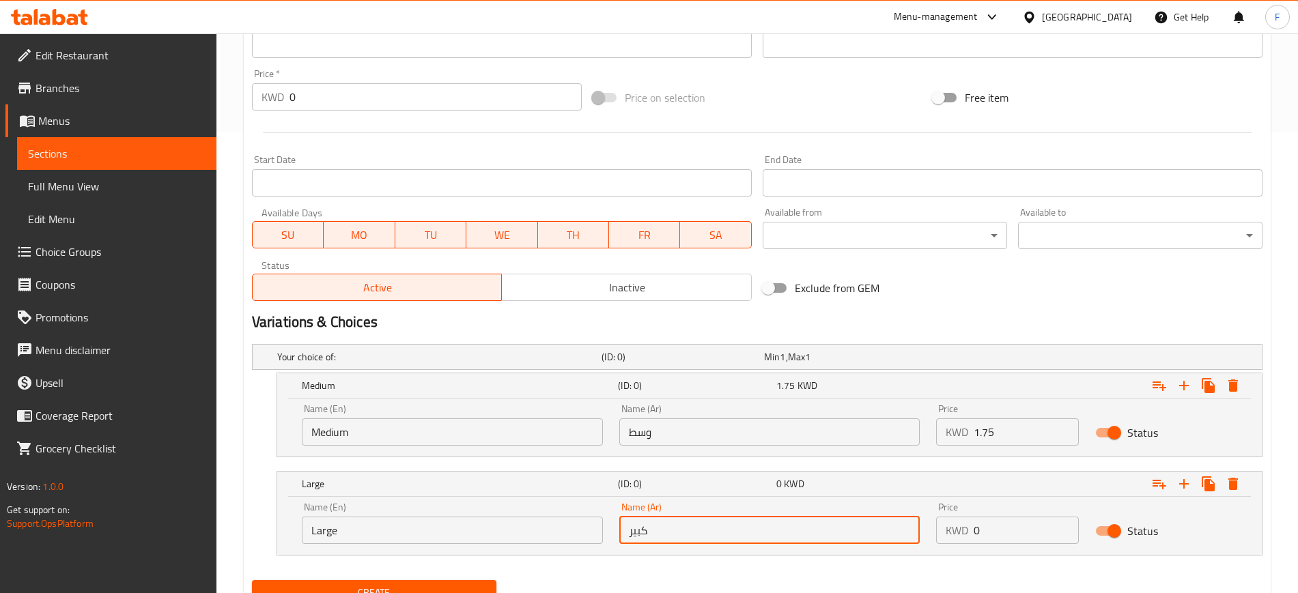
type input "كبير"
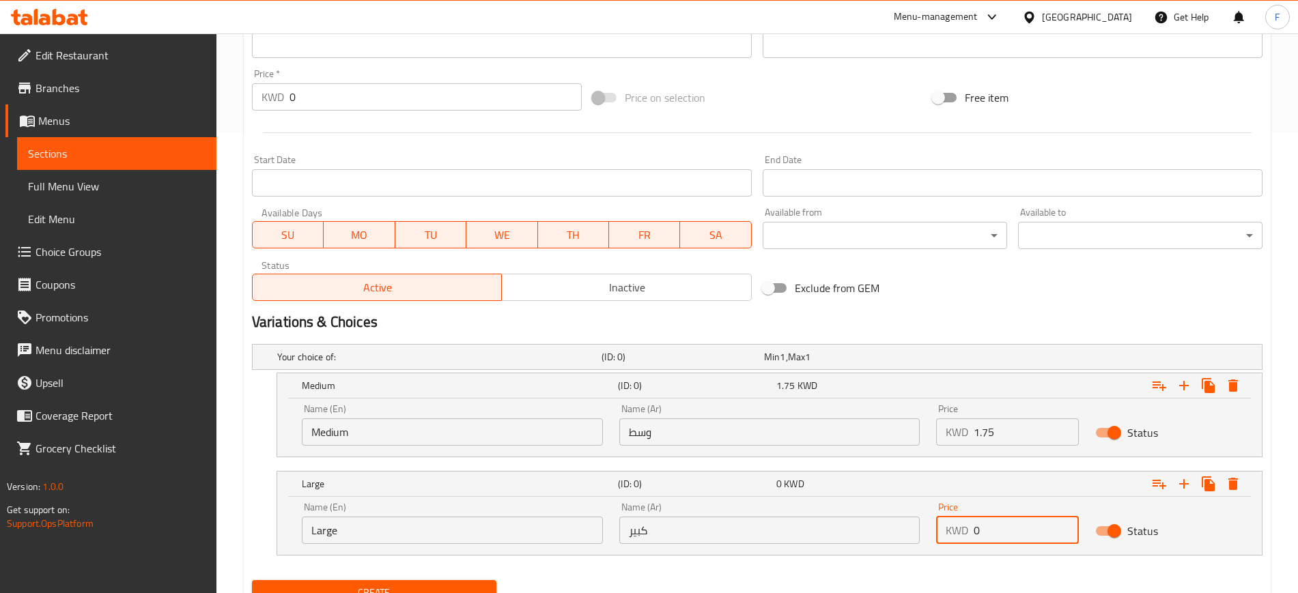
drag, startPoint x: 1010, startPoint y: 528, endPoint x: 873, endPoint y: 534, distance: 136.7
click at [873, 534] on div "Name (En) Large Name (En) Name (Ar) كبير Name (Ar) Price KWD 0 Price Status" at bounding box center [770, 523] width 952 height 58
type input "2"
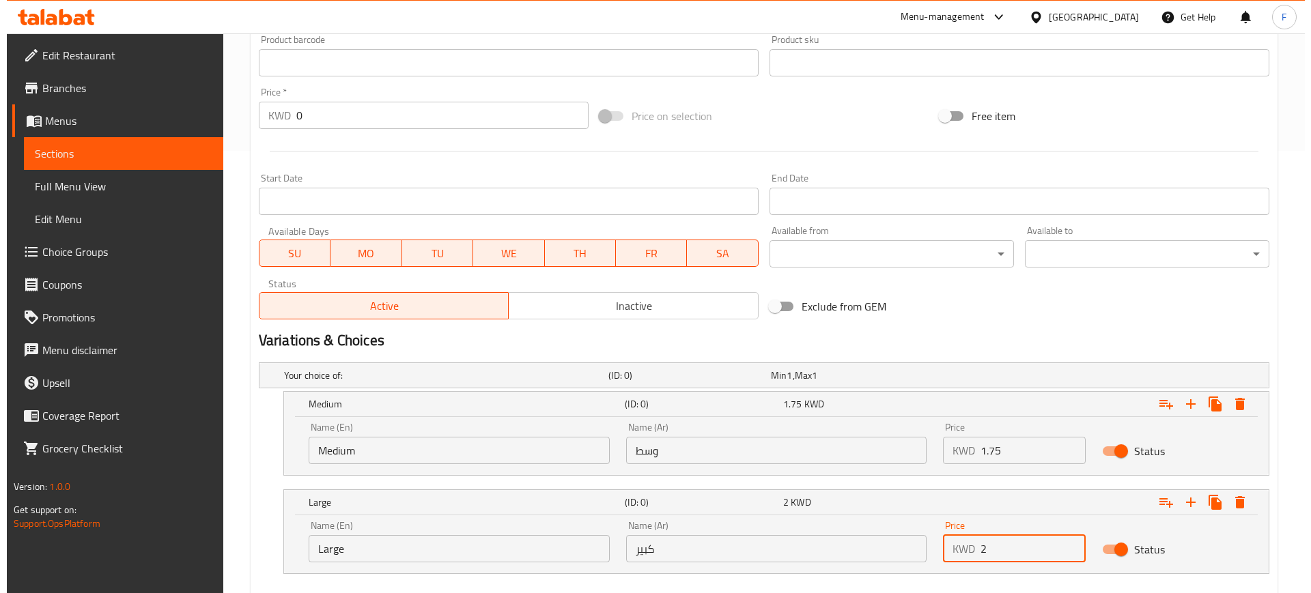
scroll to position [0, 0]
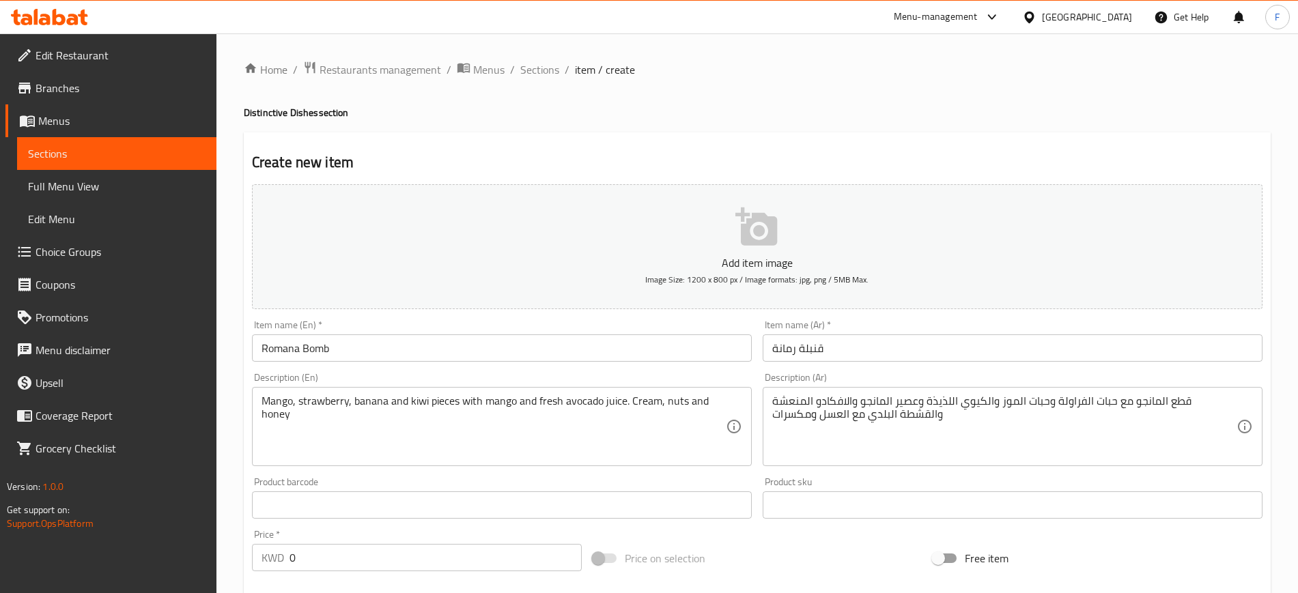
click at [727, 262] on p "Add item image" at bounding box center [757, 263] width 968 height 16
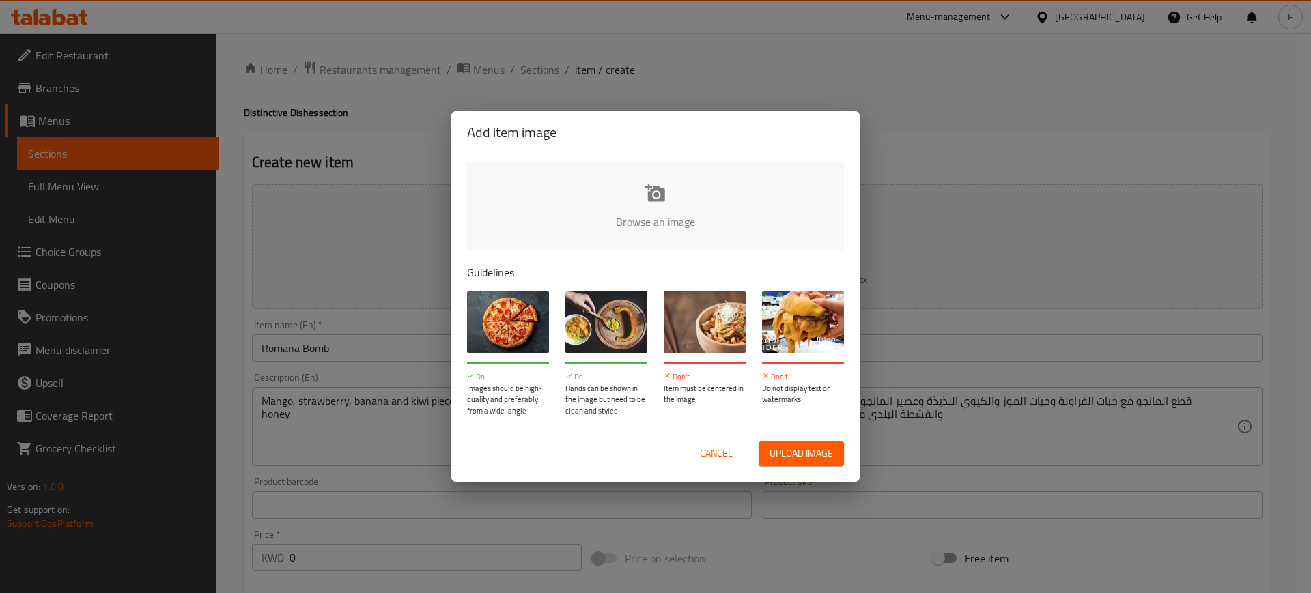
click at [703, 163] on input "file" at bounding box center [1117, 227] width 1300 height 128
type input "C:\fakepath\WhatsApp Image 2025-09-17 at 2.25.54 PM.jpeg"
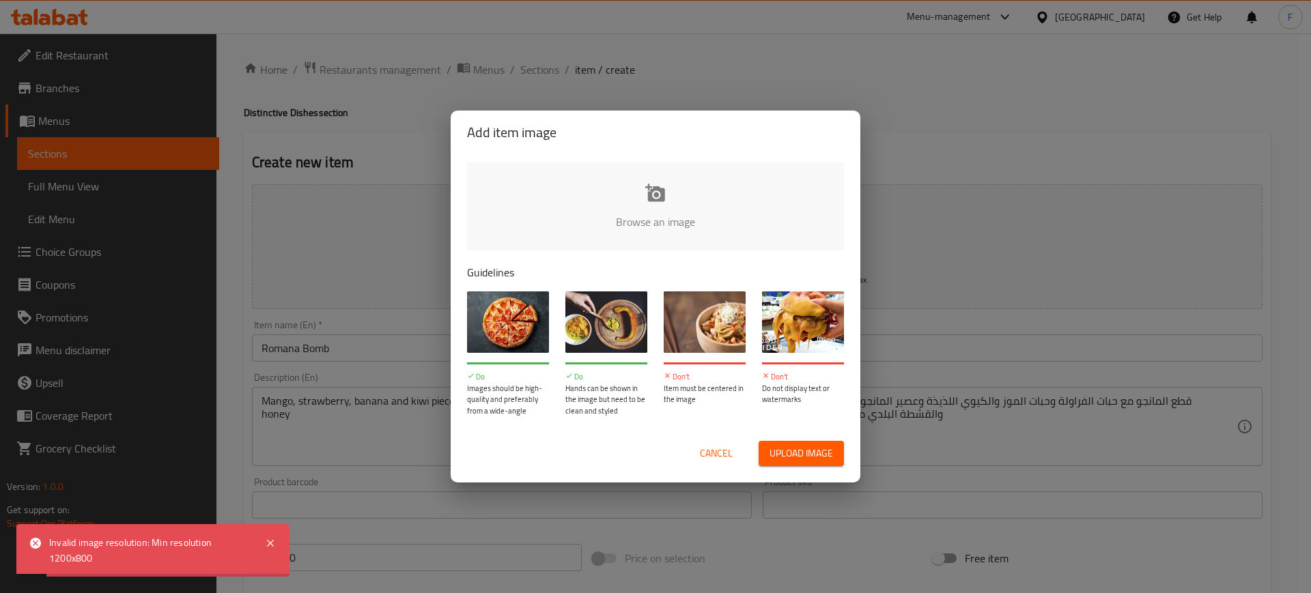
click at [707, 460] on span "Cancel" at bounding box center [716, 453] width 33 height 17
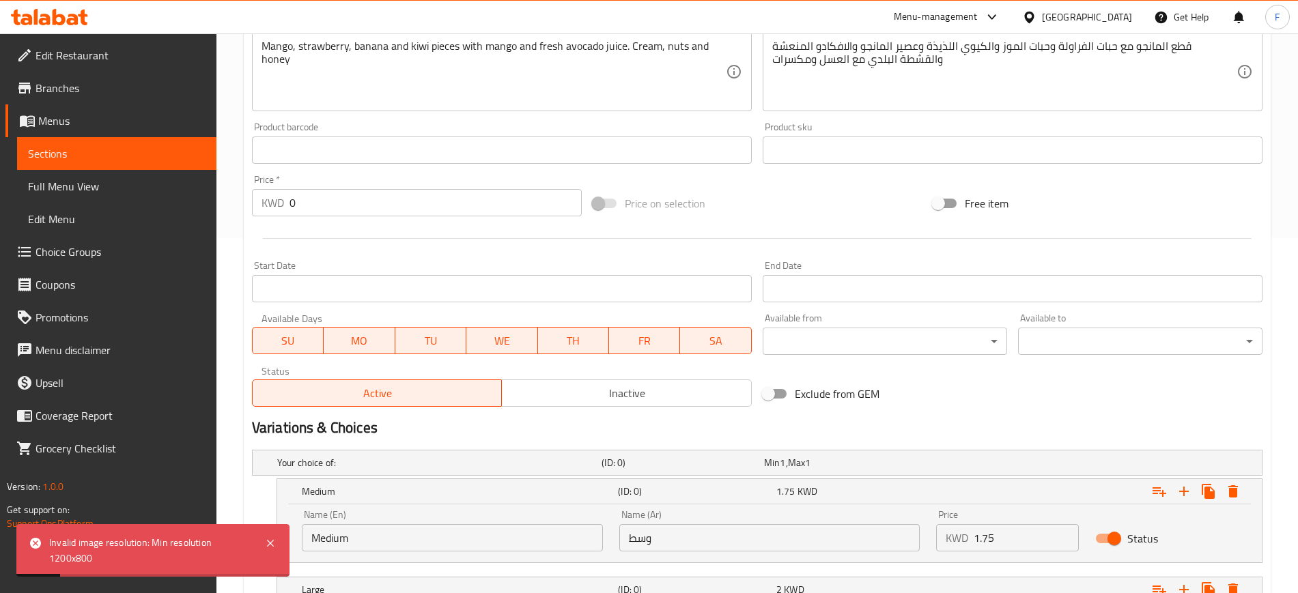
scroll to position [520, 0]
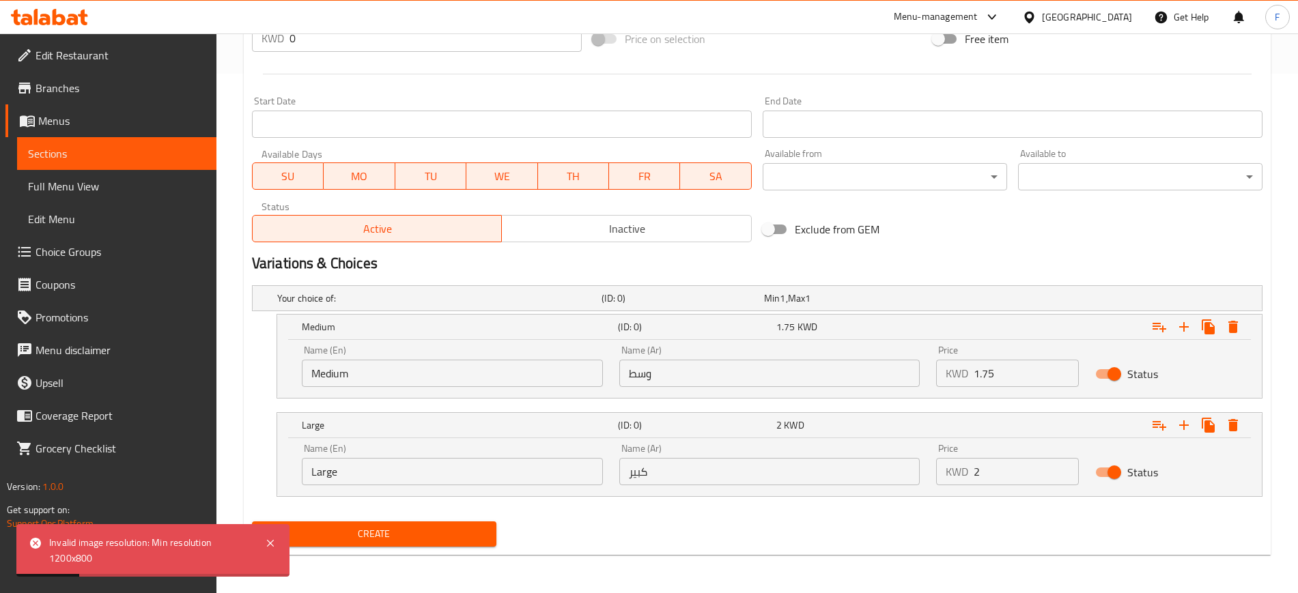
click at [404, 526] on span "Create" at bounding box center [374, 534] width 223 height 17
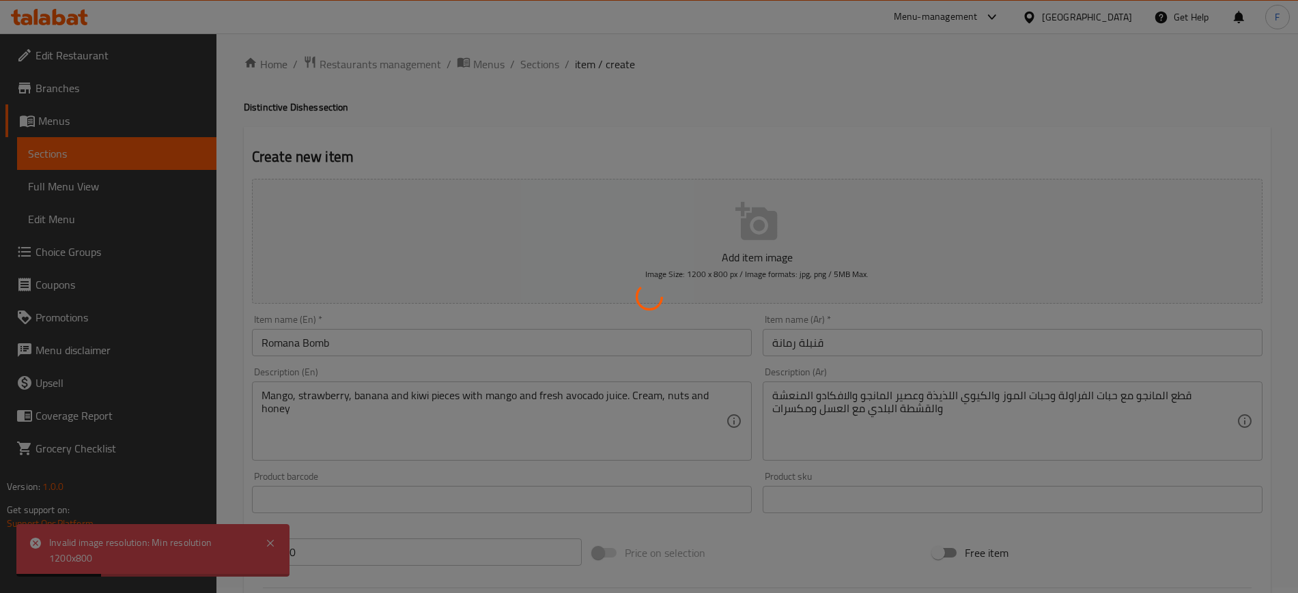
scroll to position [0, 0]
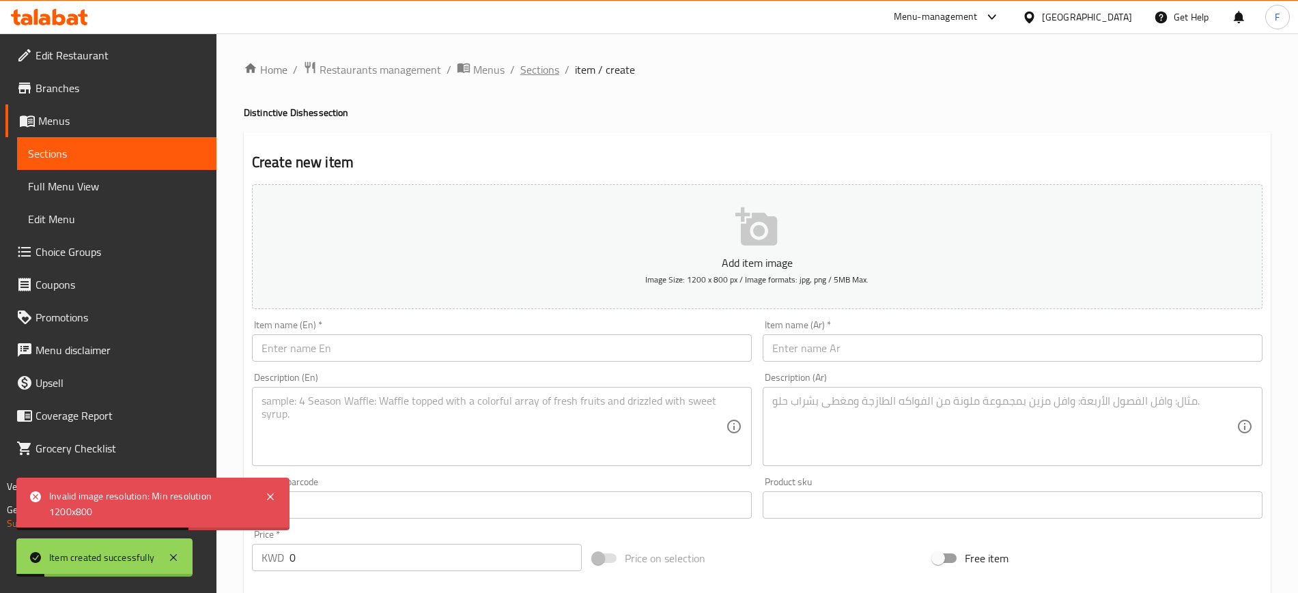
click at [547, 69] on span "Sections" at bounding box center [539, 69] width 39 height 16
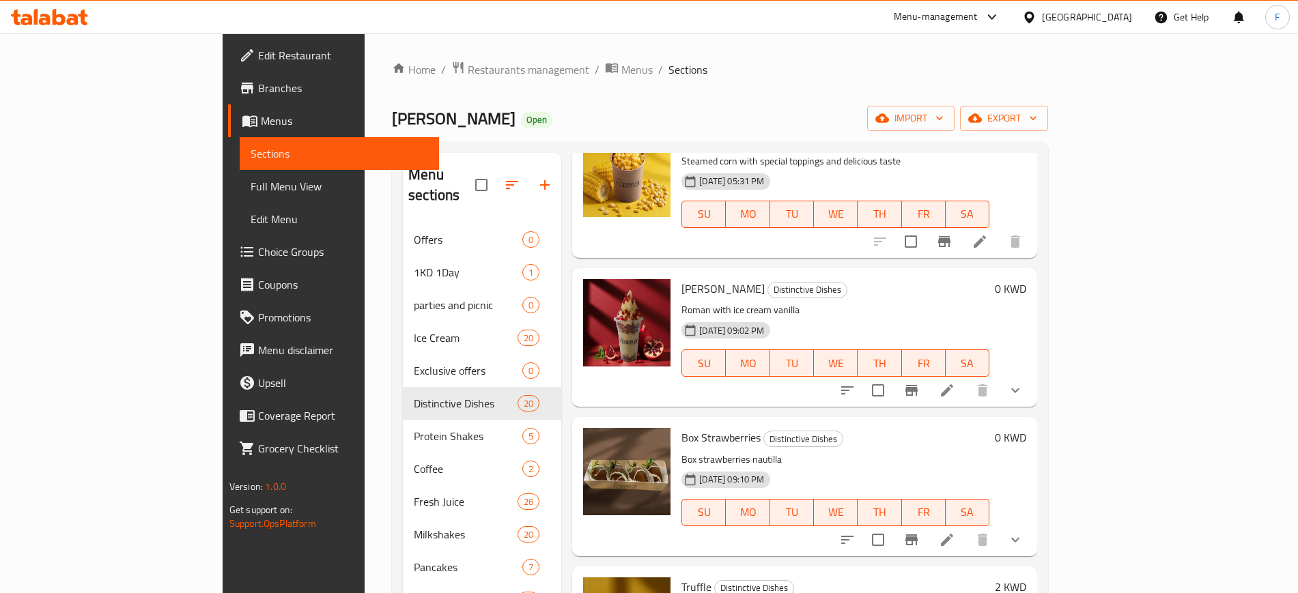
scroll to position [1024, 0]
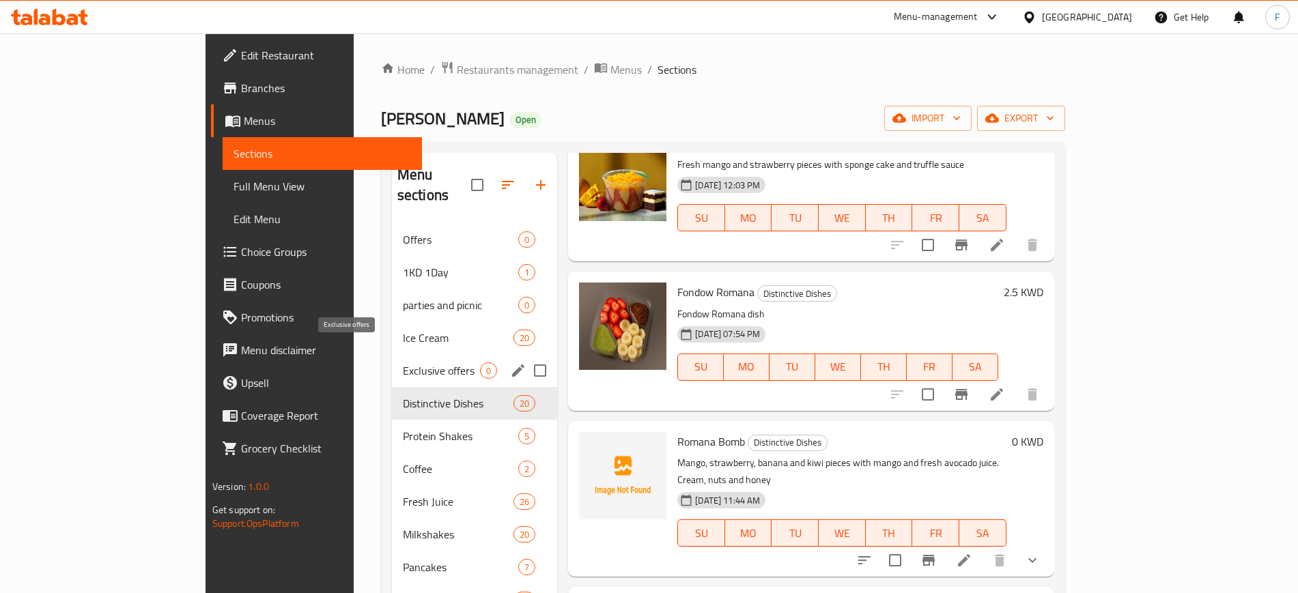
click at [416, 363] on span "Exclusive offers" at bounding box center [441, 371] width 77 height 16
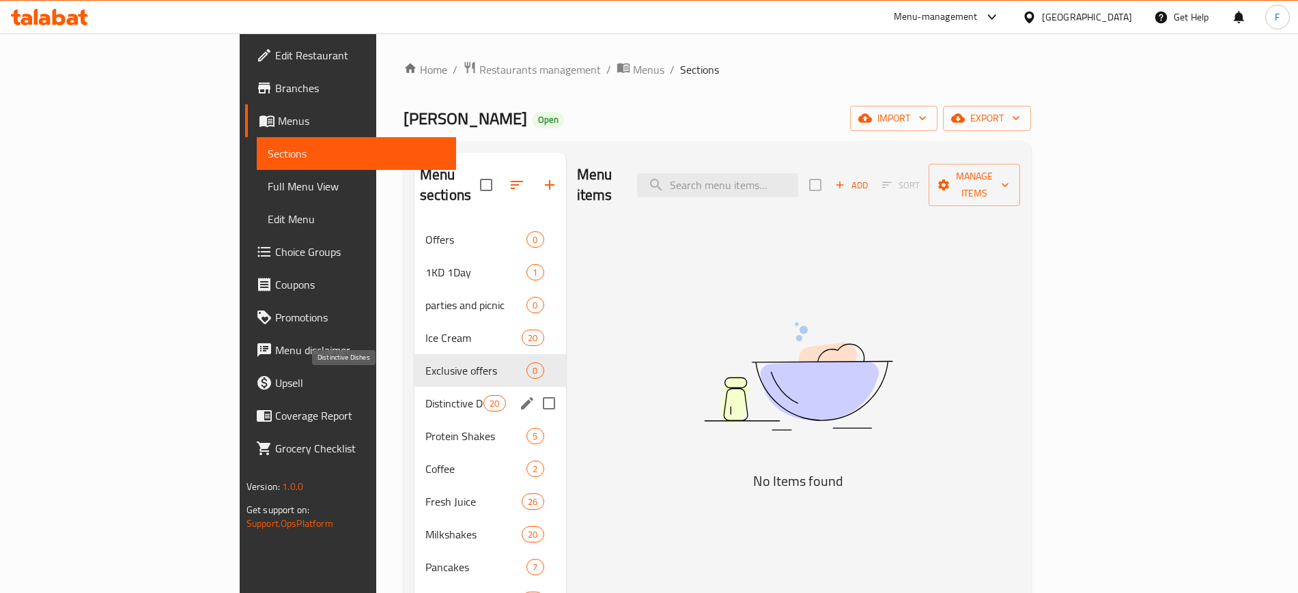
click at [425, 395] on span "Distinctive Dishes" at bounding box center [454, 403] width 58 height 16
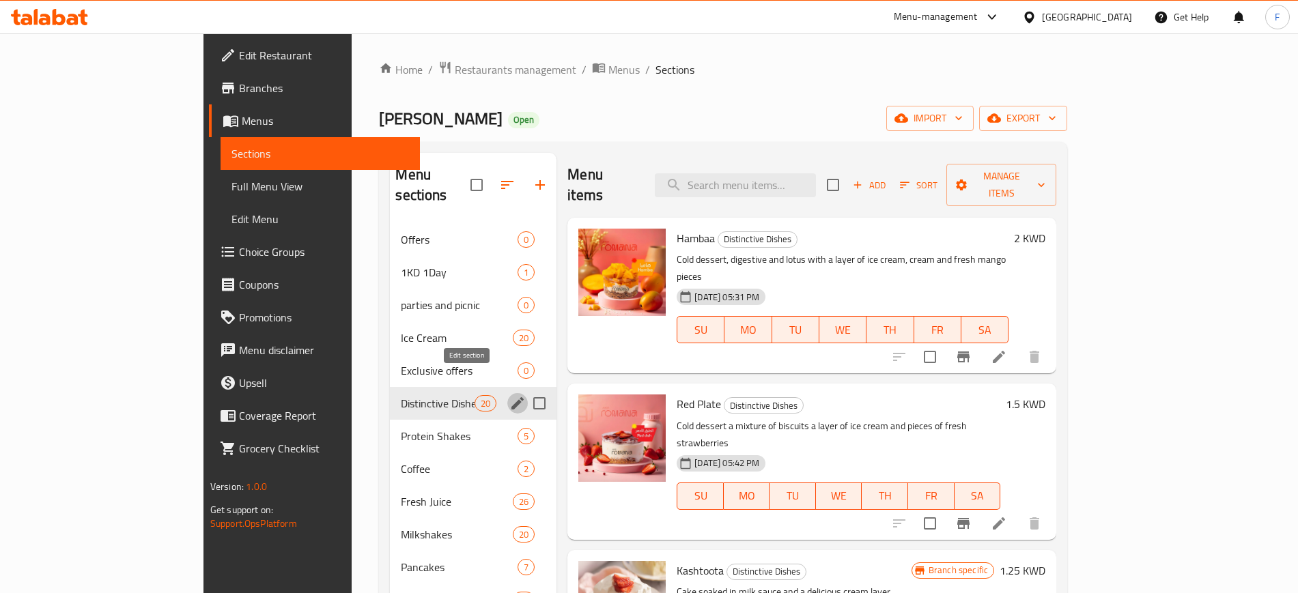
click at [509, 395] on icon "edit" at bounding box center [517, 403] width 16 height 16
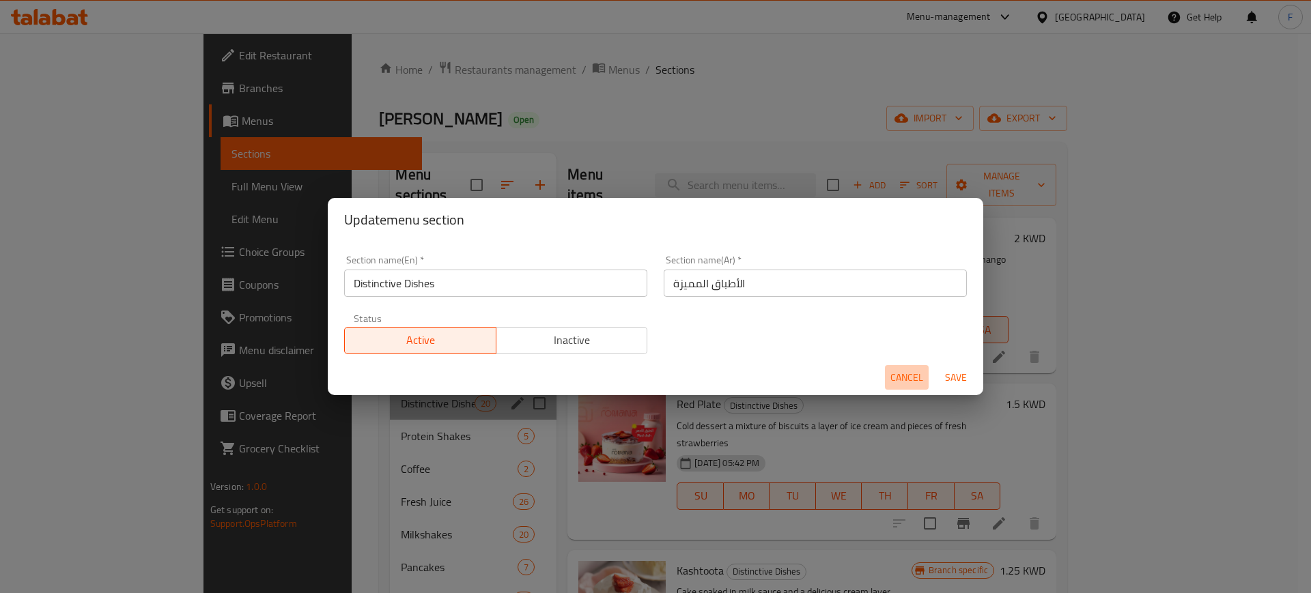
click at [916, 373] on span "Cancel" at bounding box center [906, 377] width 33 height 17
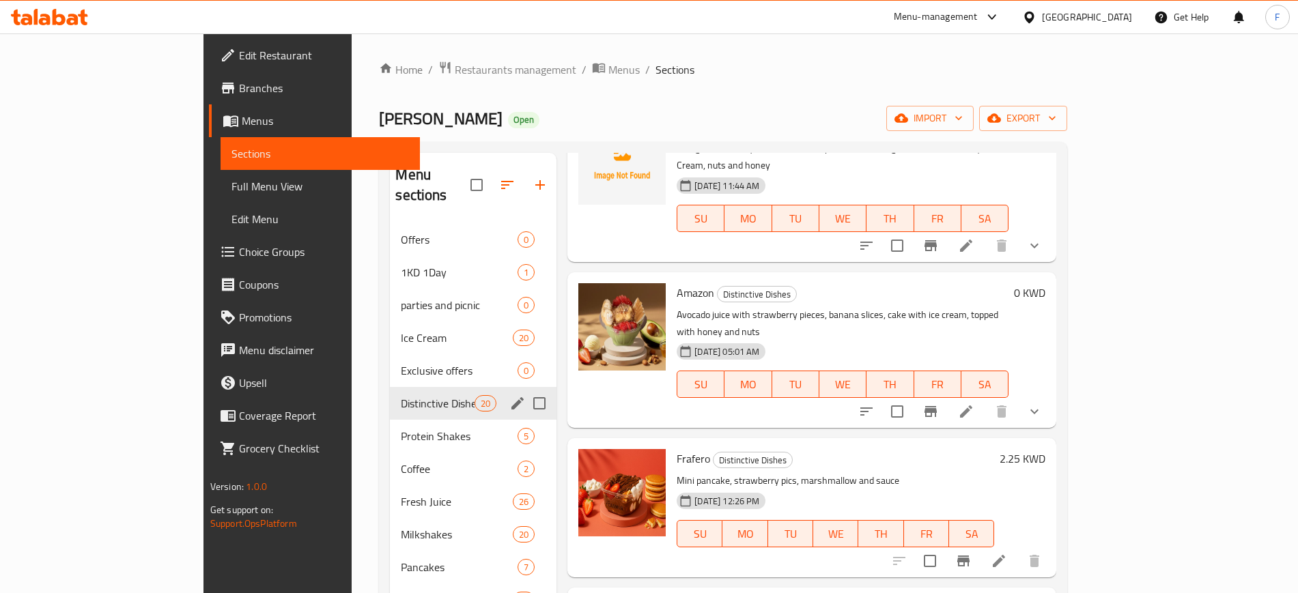
scroll to position [1195, 0]
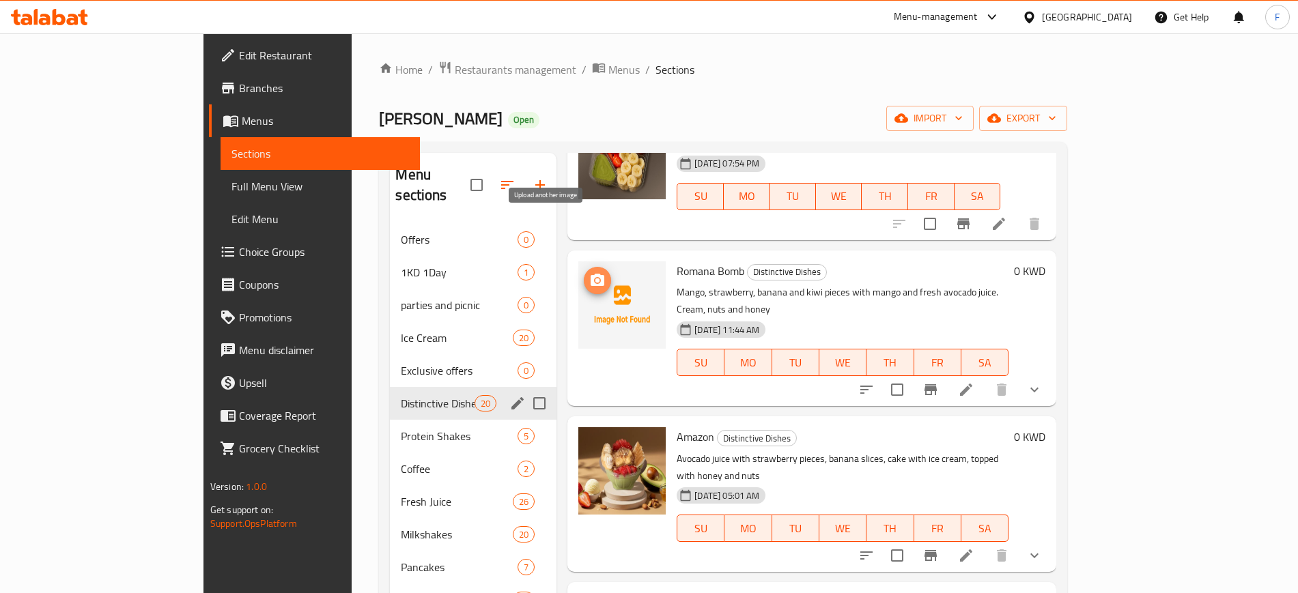
click at [595, 278] on circle "upload picture" at bounding box center [597, 280] width 4 height 4
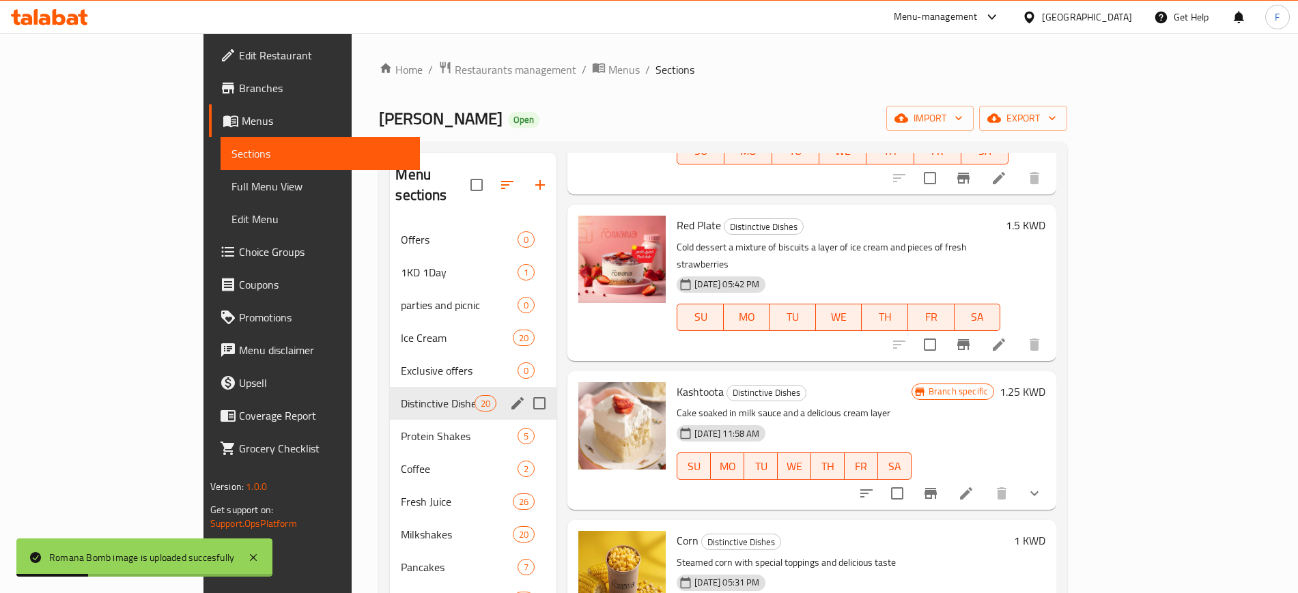
scroll to position [0, 0]
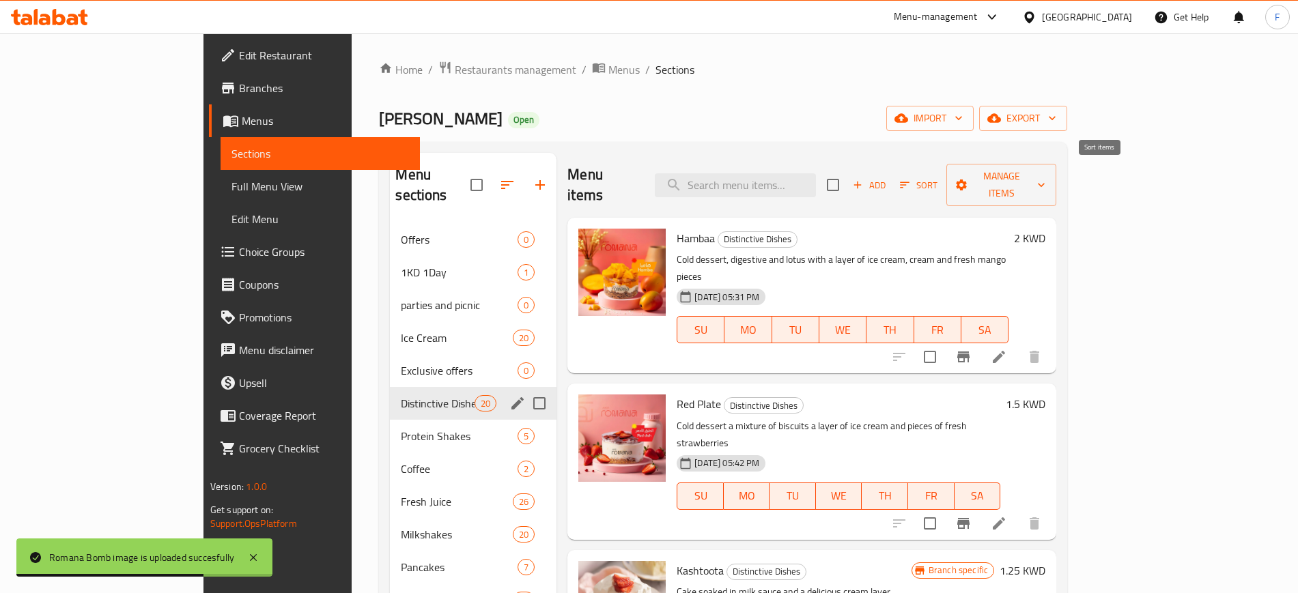
click at [938, 178] on span "Sort" at bounding box center [919, 186] width 38 height 16
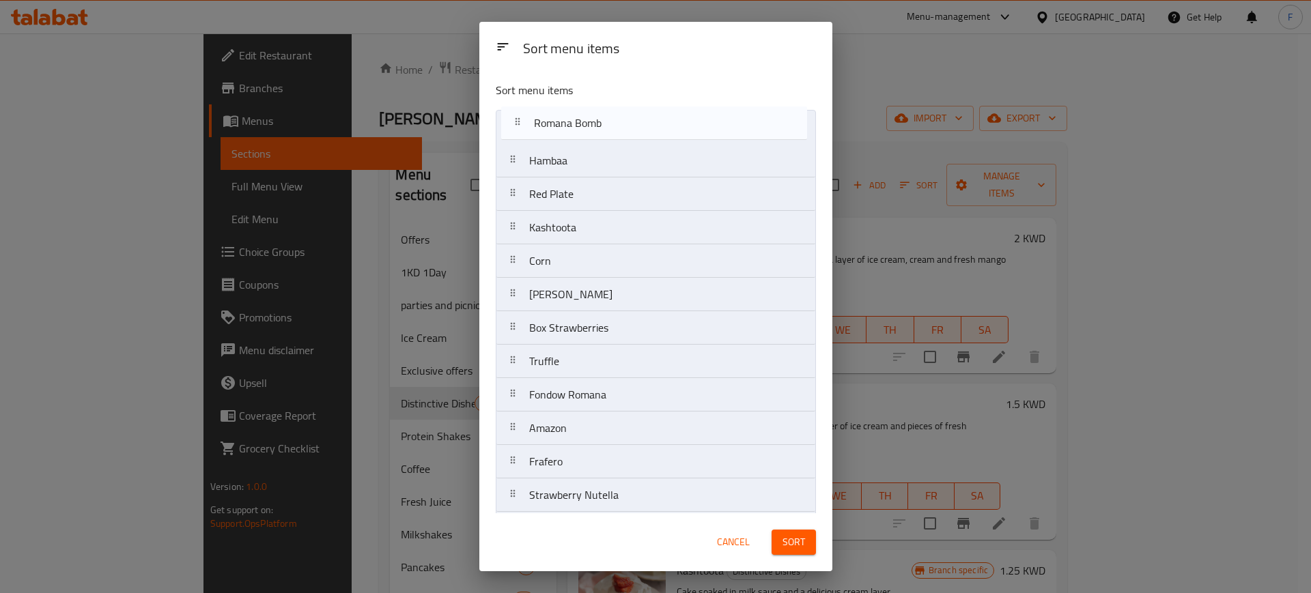
drag, startPoint x: 519, startPoint y: 391, endPoint x: 520, endPoint y: 112, distance: 278.6
click at [520, 112] on nav "Hambaa Red Plate Kashtoota Corn Boody Box Strawberries Truffle Fondow Romana Ro…" at bounding box center [656, 445] width 320 height 671
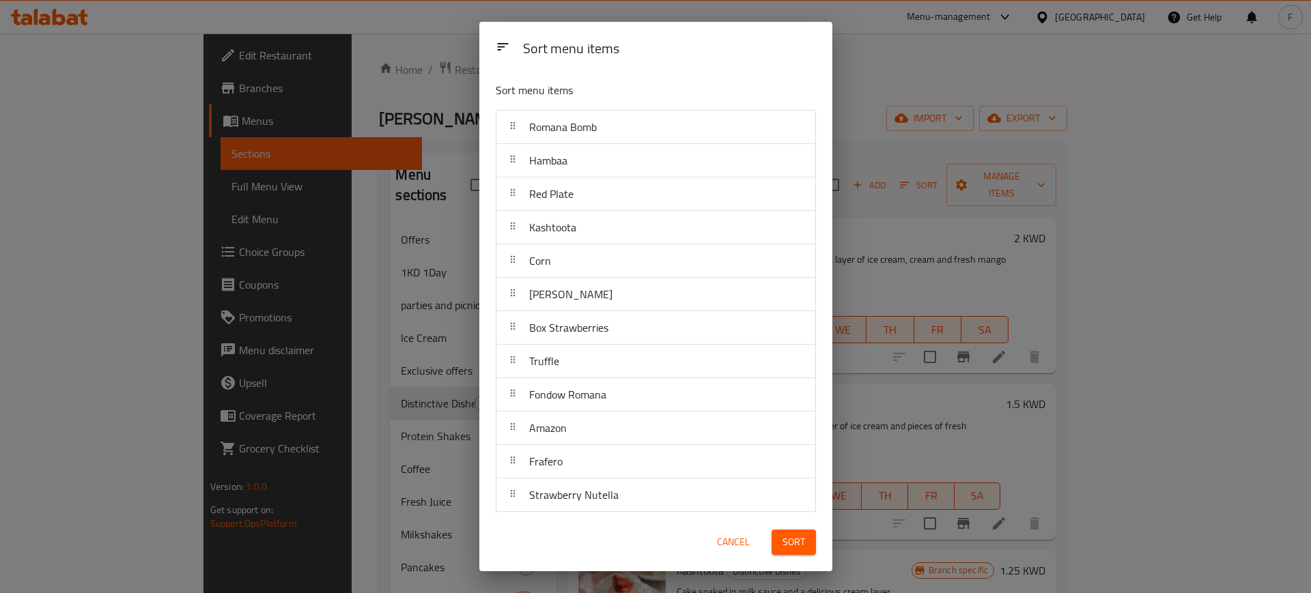
click at [802, 548] on span "Sort" at bounding box center [794, 542] width 23 height 17
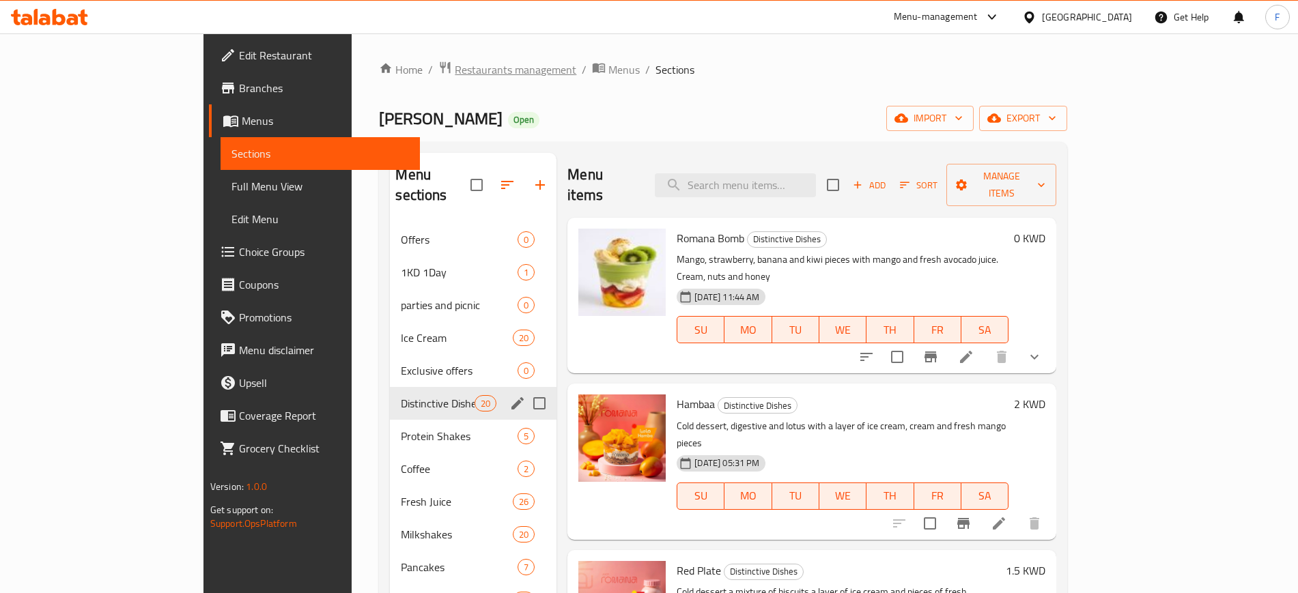
click at [455, 74] on span "Restaurants management" at bounding box center [516, 69] width 122 height 16
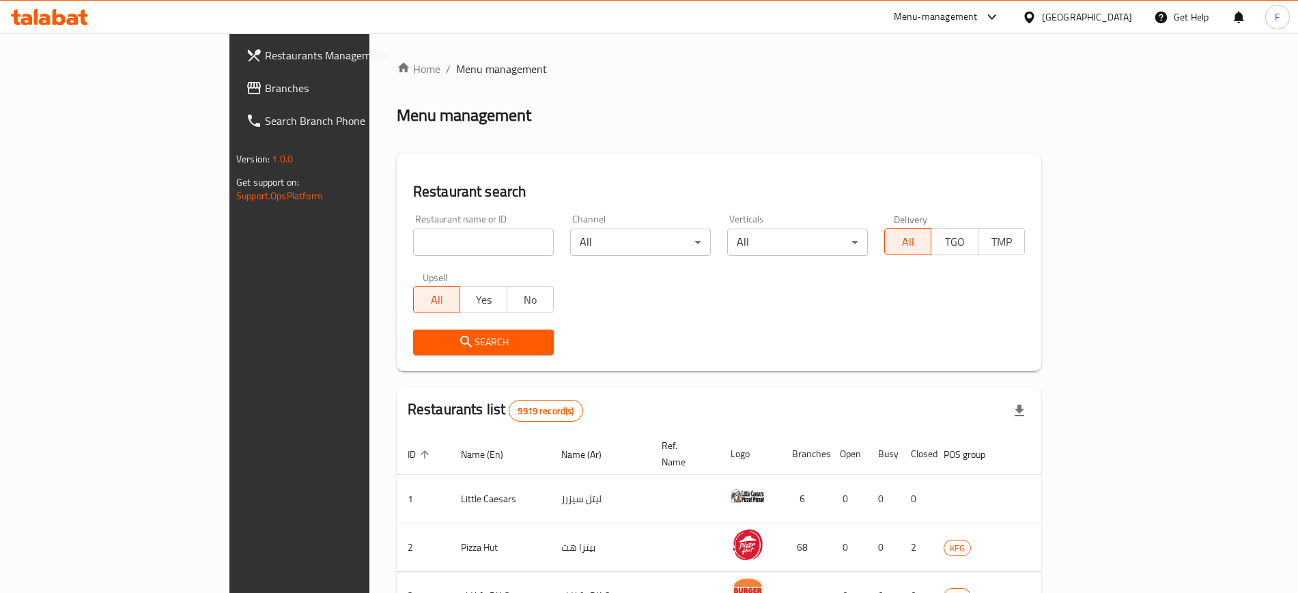
click at [413, 244] on input "search" at bounding box center [483, 242] width 141 height 27
type input "semsem"
click button "Search" at bounding box center [483, 342] width 141 height 25
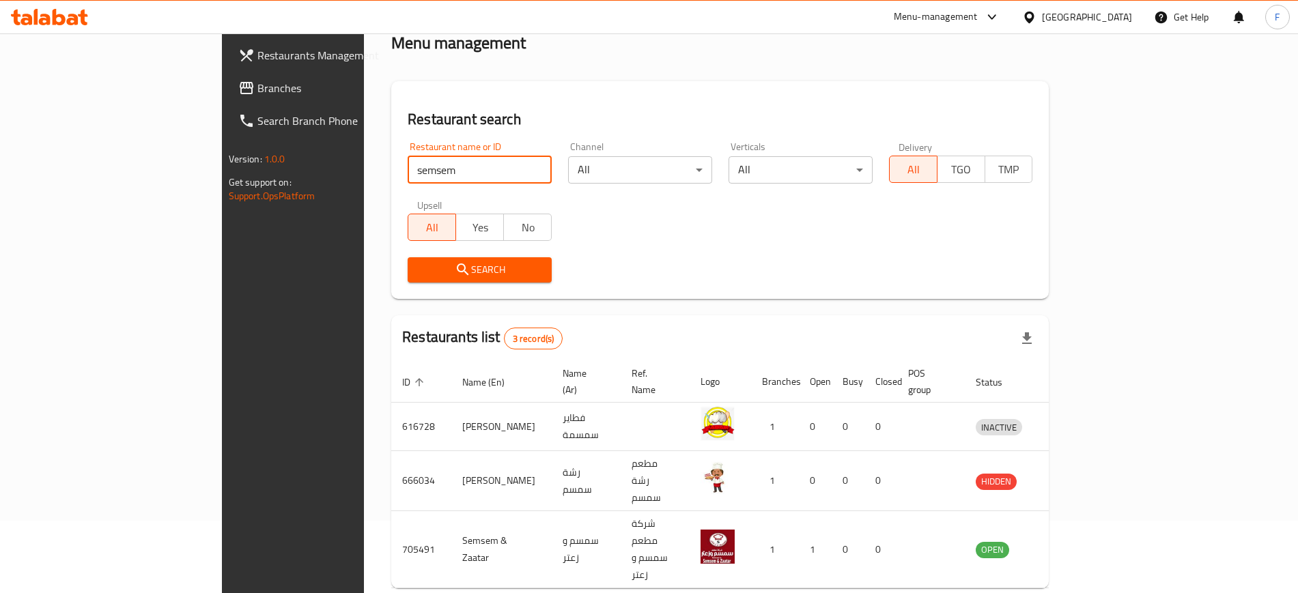
scroll to position [86, 0]
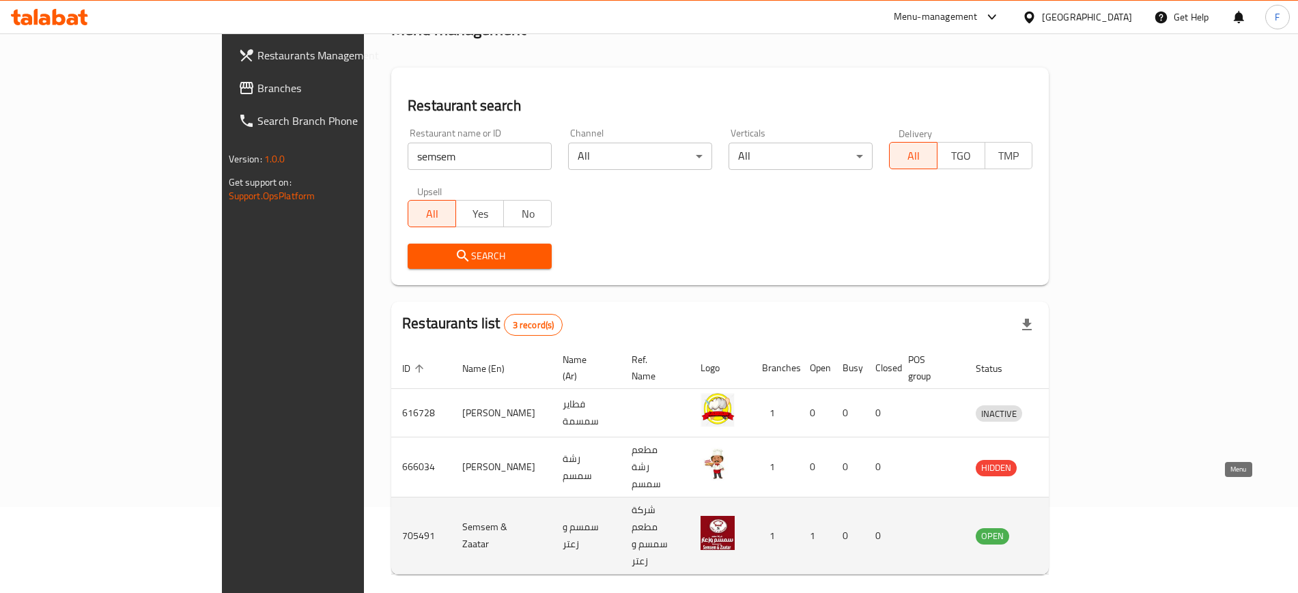
click at [1075, 528] on link "enhanced table" at bounding box center [1061, 536] width 25 height 16
